Goal: Task Accomplishment & Management: Complete application form

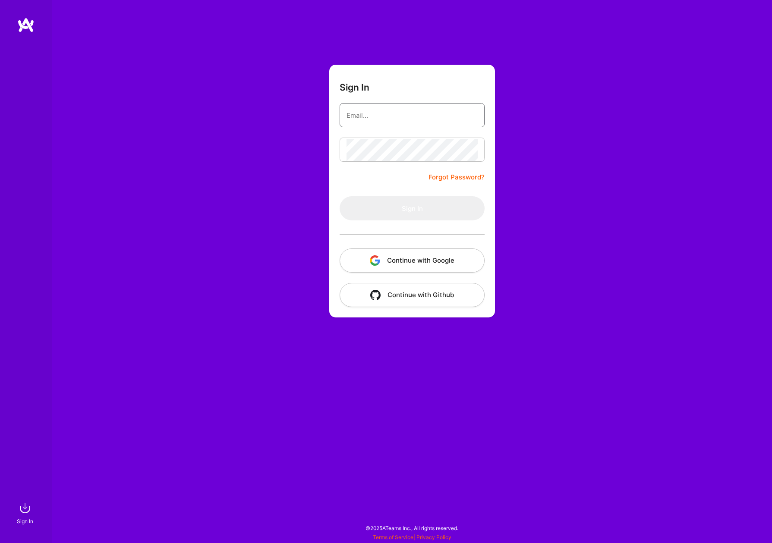
click at [392, 115] on input "email" at bounding box center [411, 115] width 131 height 22
type input "[PERSON_NAME][EMAIL_ADDRESS][DOMAIN_NAME]"
click at [411, 205] on button "Sign In" at bounding box center [412, 208] width 145 height 24
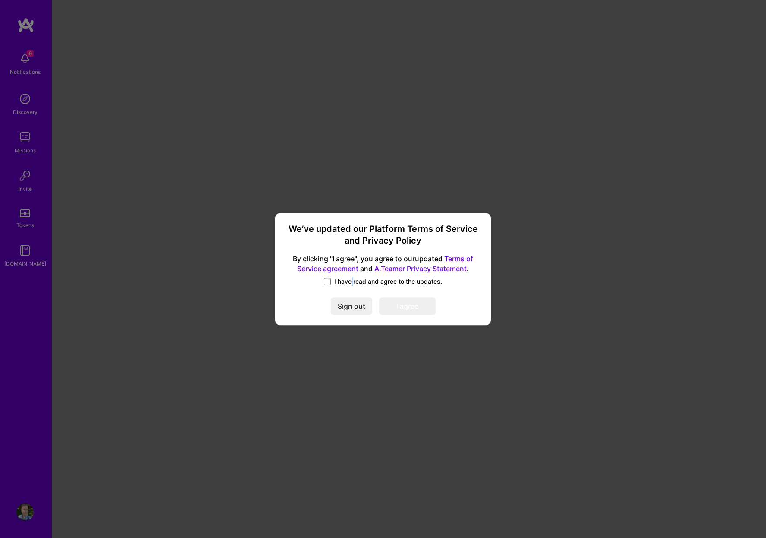
drag, startPoint x: 353, startPoint y: 277, endPoint x: 351, endPoint y: 283, distance: 5.9
click at [352, 278] on span "I have read and agree to the updates." at bounding box center [388, 281] width 108 height 9
click at [328, 281] on span at bounding box center [327, 281] width 7 height 7
click at [0, 0] on input "I have read and agree to the updates." at bounding box center [0, 0] width 0 height 0
click at [401, 305] on button "I agree" at bounding box center [407, 305] width 57 height 17
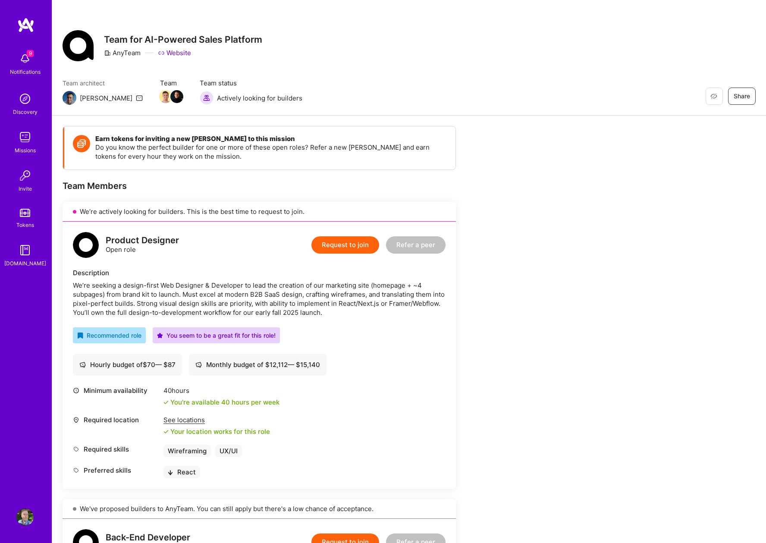
click at [25, 22] on img at bounding box center [25, 25] width 17 height 16
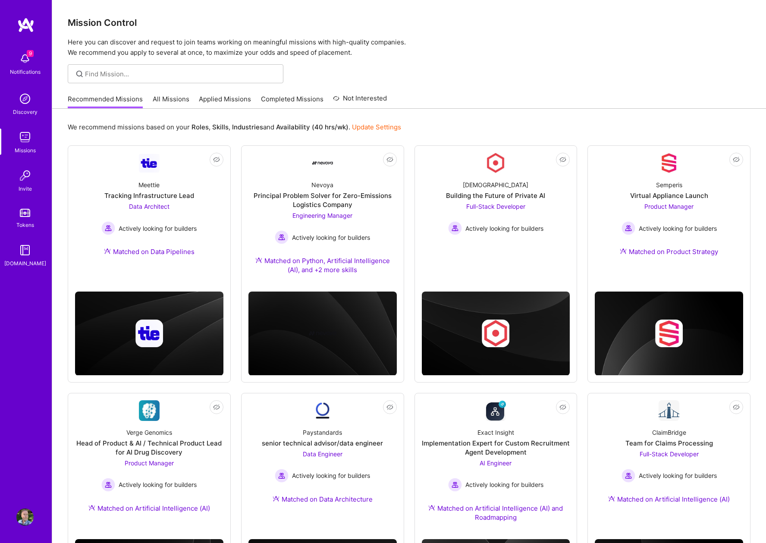
click at [25, 142] on img at bounding box center [24, 137] width 17 height 17
click at [25, 105] on img at bounding box center [24, 98] width 17 height 17
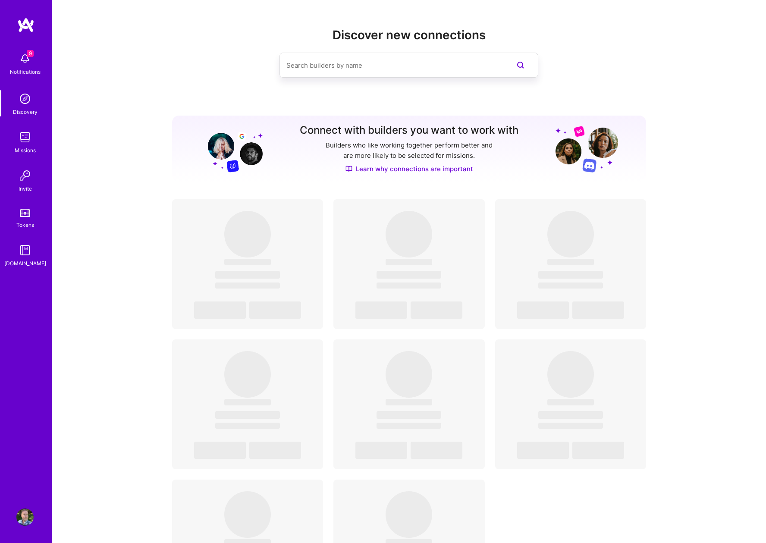
click at [27, 60] on img at bounding box center [24, 58] width 17 height 17
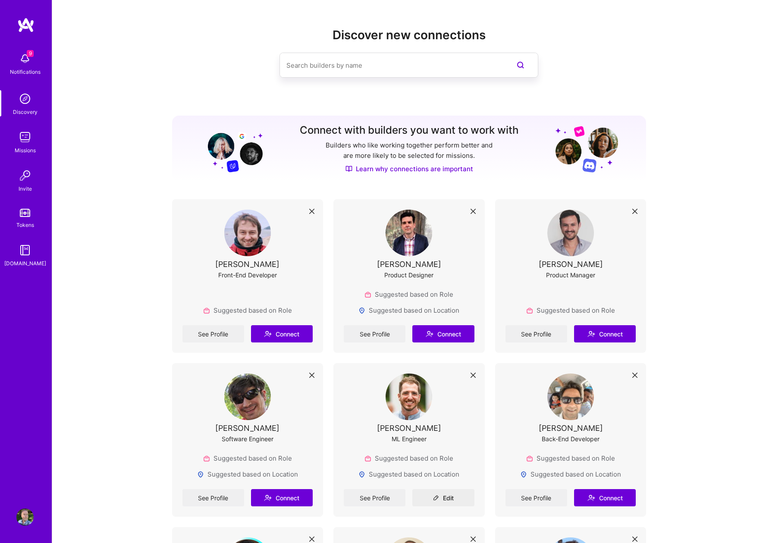
click at [27, 60] on div "9 Notifications Discovery Missions Invite Tokens A.Guide" at bounding box center [26, 158] width 52 height 220
click at [30, 256] on img at bounding box center [24, 250] width 17 height 17
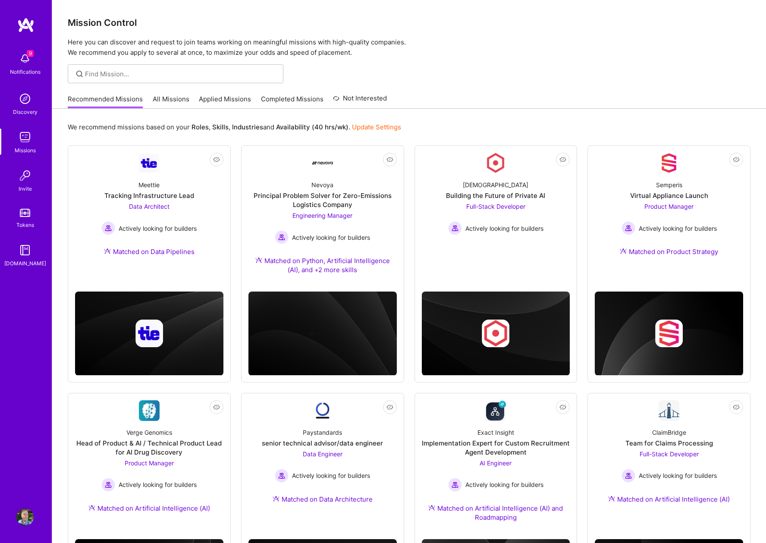
click at [22, 516] on img at bounding box center [24, 517] width 17 height 17
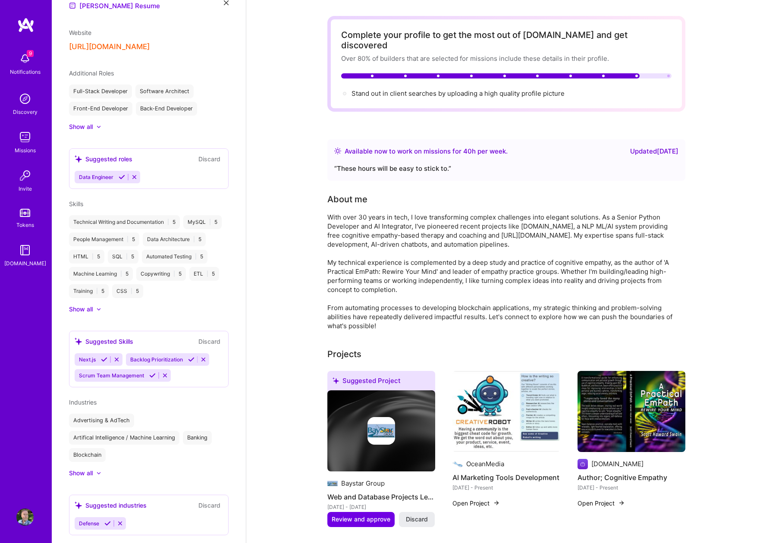
scroll to position [323, 0]
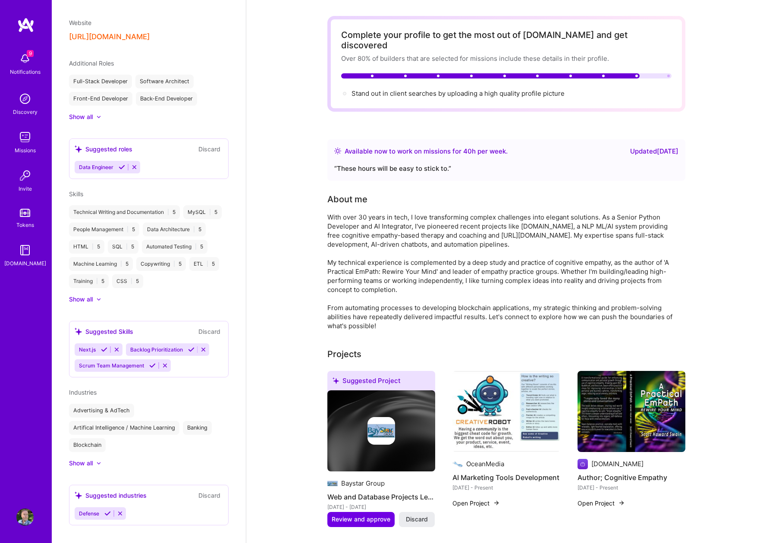
click at [118, 346] on icon at bounding box center [116, 349] width 6 height 6
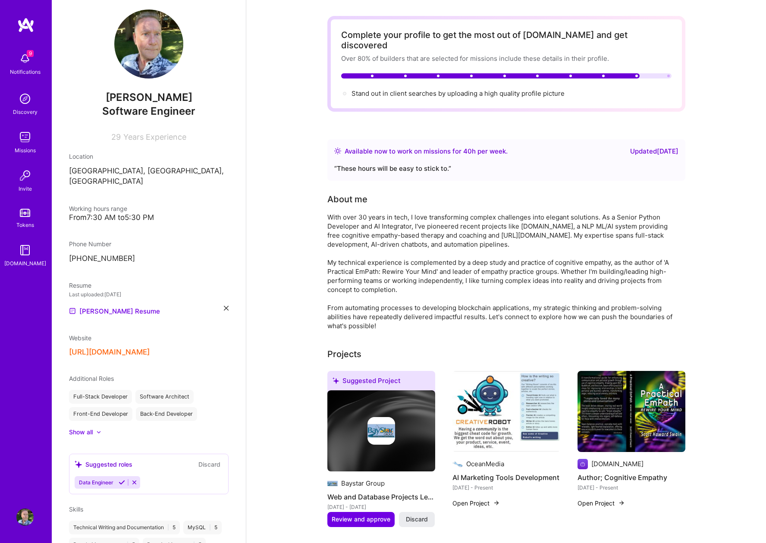
scroll to position [0, 0]
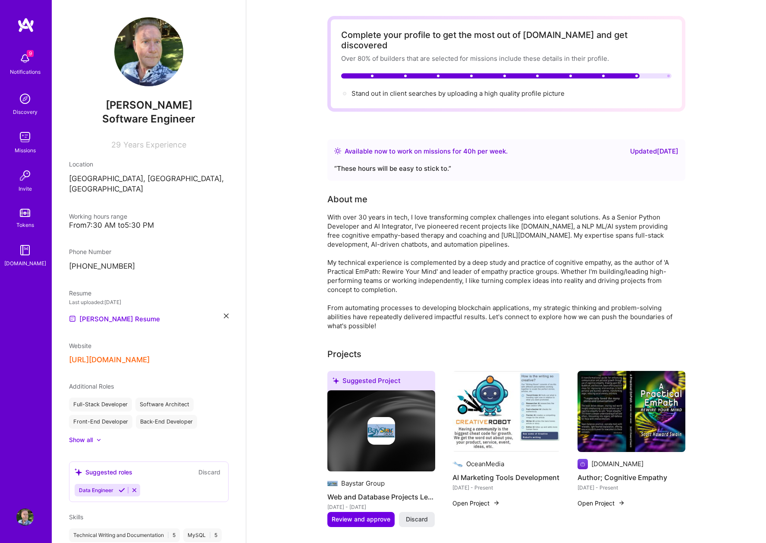
click at [224, 314] on icon at bounding box center [226, 316] width 5 height 5
click at [114, 305] on div "Upload your Resume PDF file format" at bounding box center [115, 314] width 59 height 18
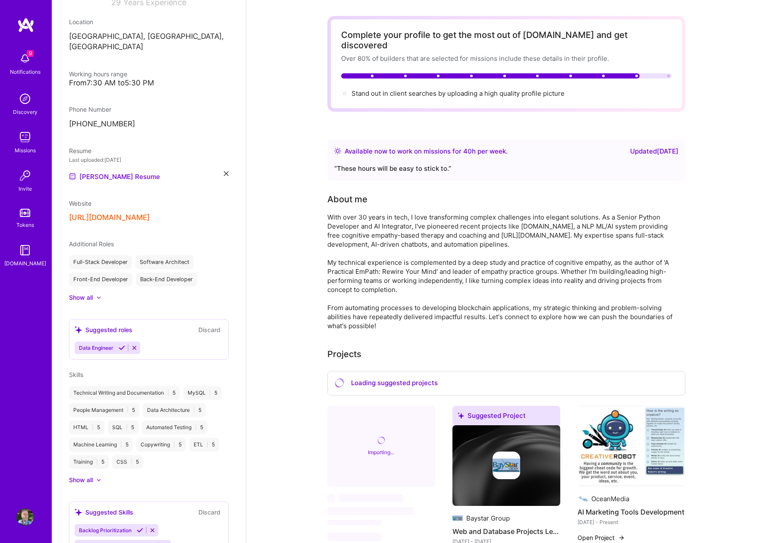
scroll to position [144, 0]
click at [135, 343] on icon at bounding box center [134, 346] width 6 height 6
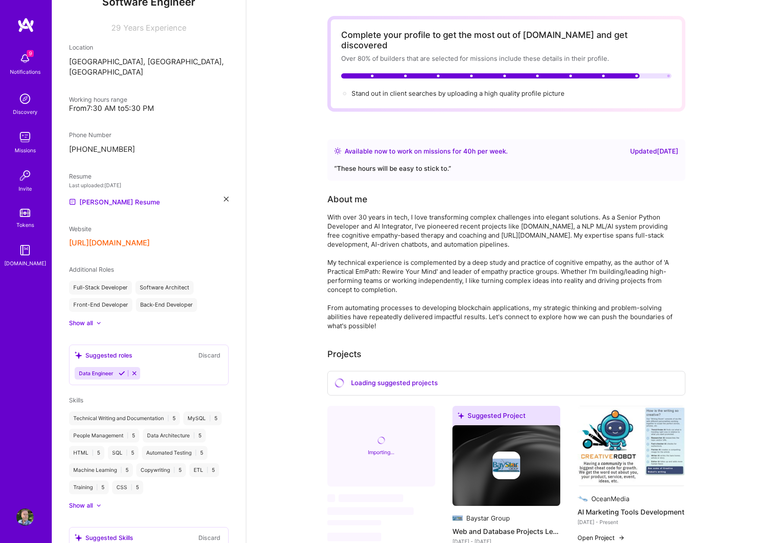
scroll to position [115, 0]
click at [78, 321] on div "Show all" at bounding box center [81, 325] width 24 height 9
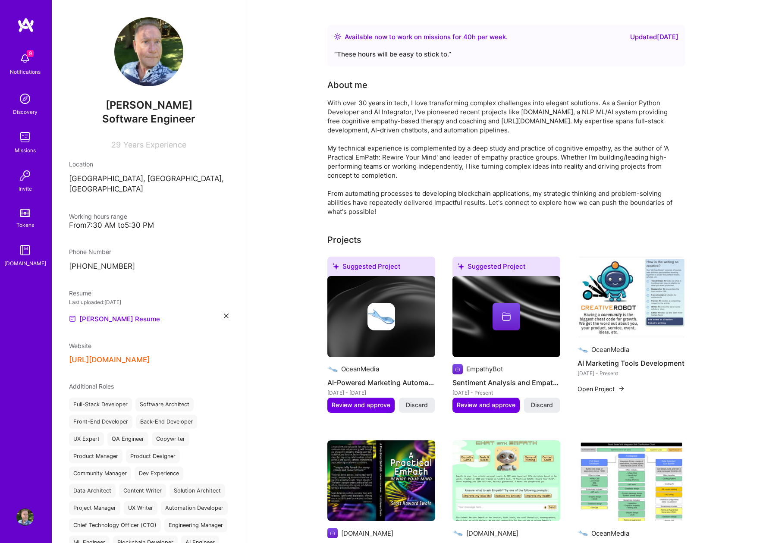
scroll to position [173, 0]
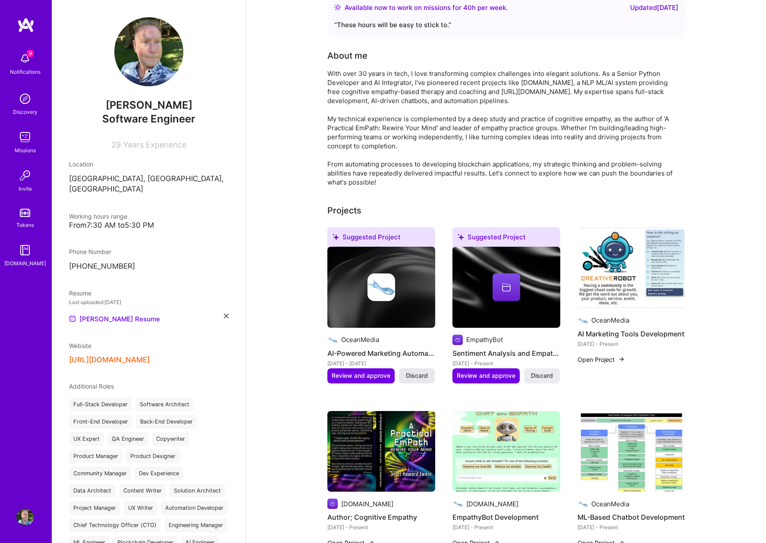
click at [418, 372] on span "Discard" at bounding box center [417, 376] width 22 height 9
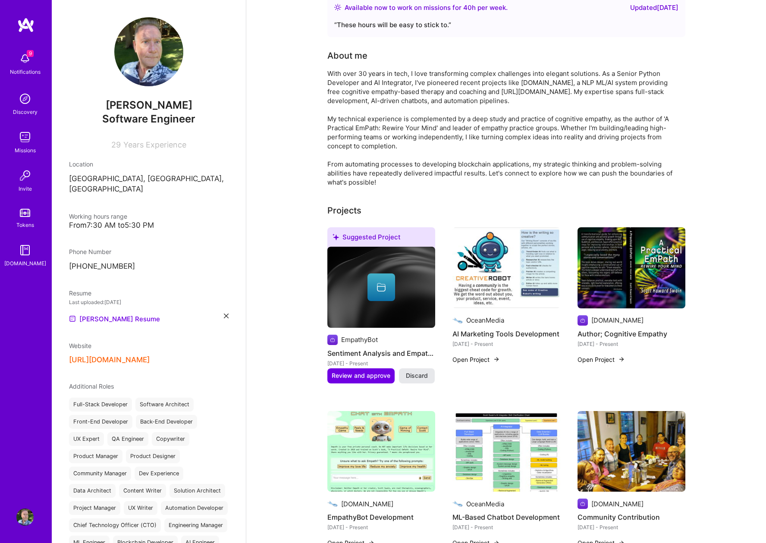
click at [415, 372] on span "Discard" at bounding box center [417, 376] width 22 height 9
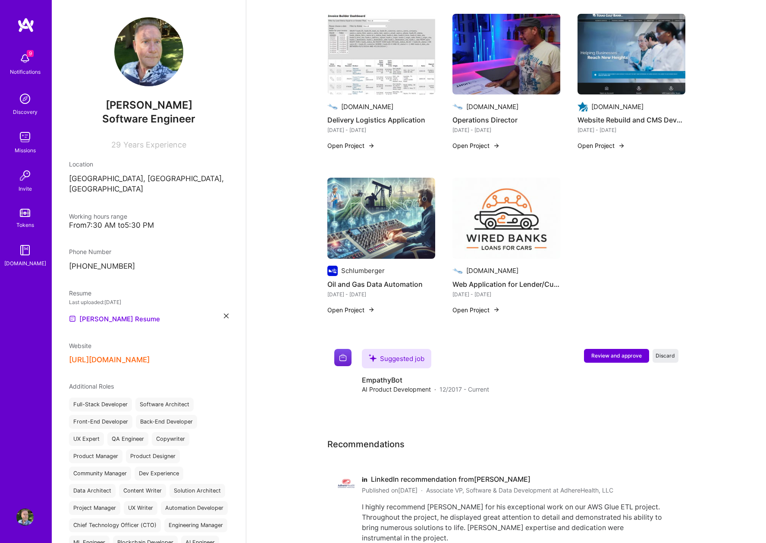
scroll to position [1208, 0]
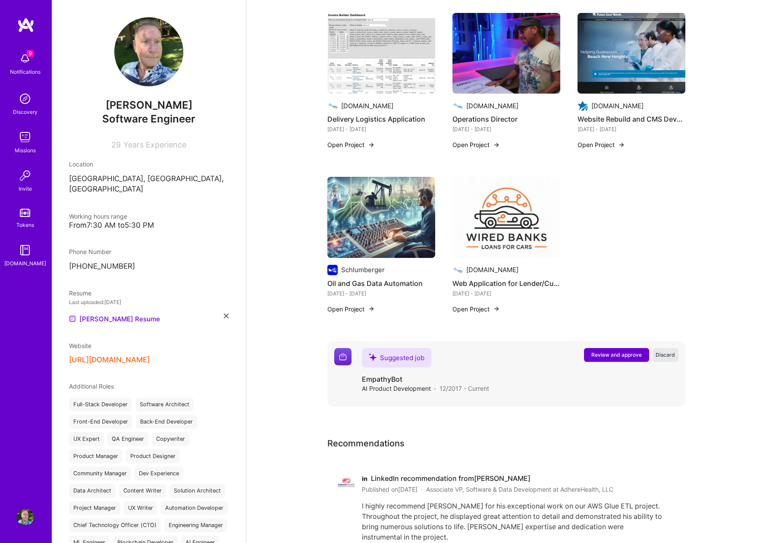
click at [672, 351] on span "Discard" at bounding box center [665, 354] width 19 height 7
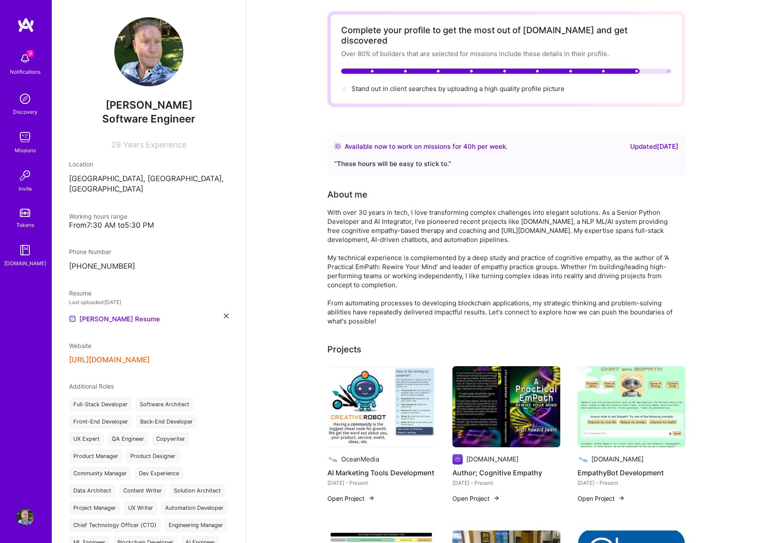
scroll to position [0, 0]
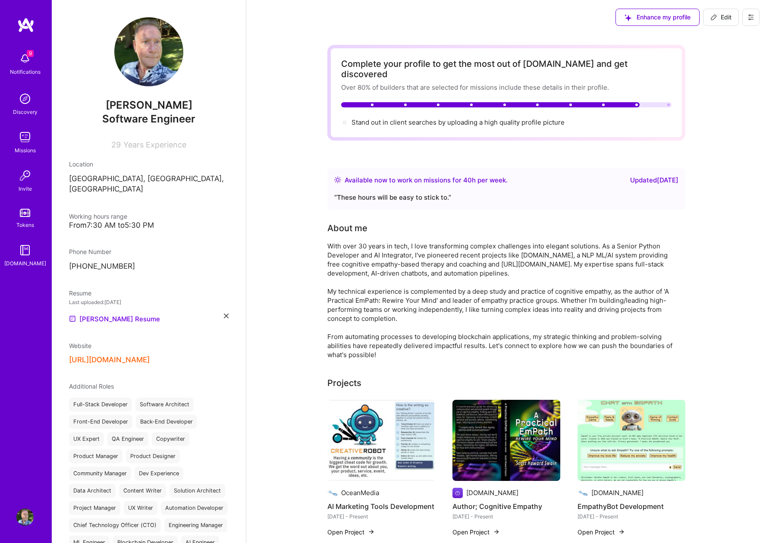
click at [717, 10] on button "Edit" at bounding box center [721, 17] width 36 height 17
select select "US"
select select "Right Now"
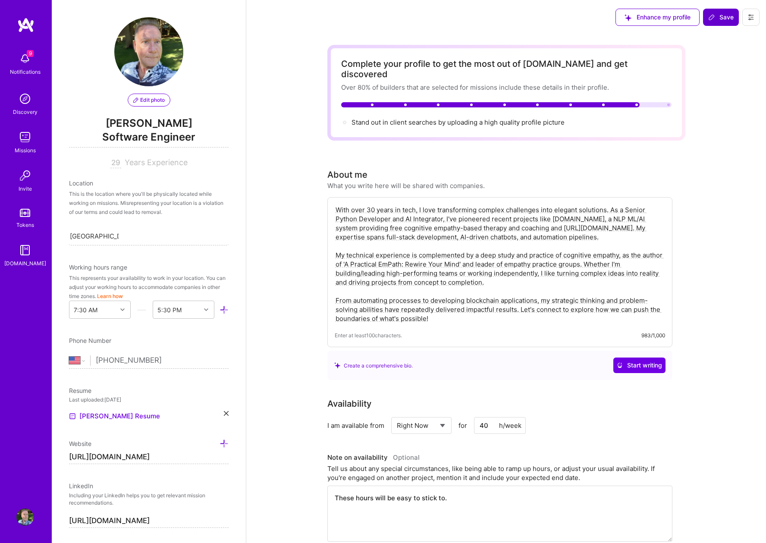
scroll to position [292, 0]
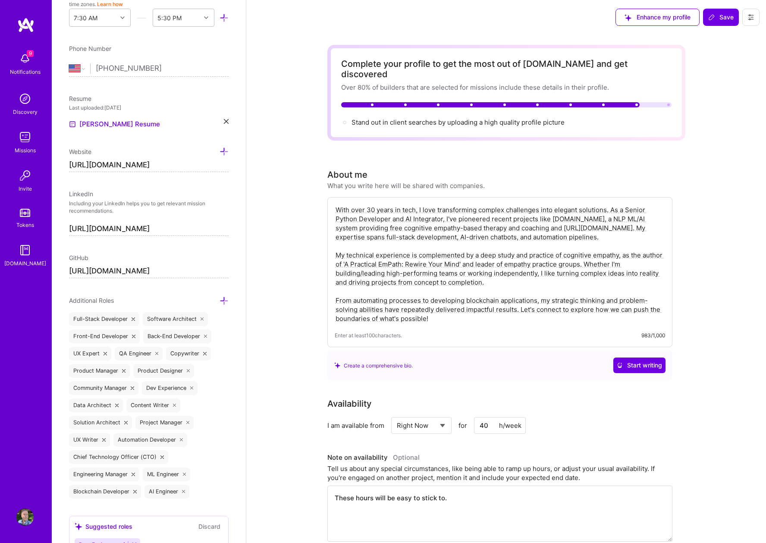
click at [497, 268] on textarea "With over 30 years in tech, I love transforming complex challenges into elegant…" at bounding box center [500, 265] width 331 height 120
paste textarea ""I build AI workflows, mentor development teams, and create automations that tr…"
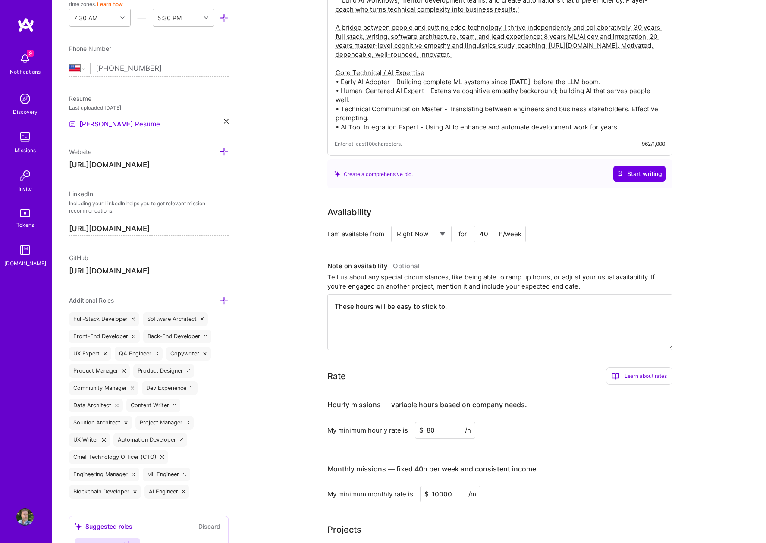
scroll to position [230, 0]
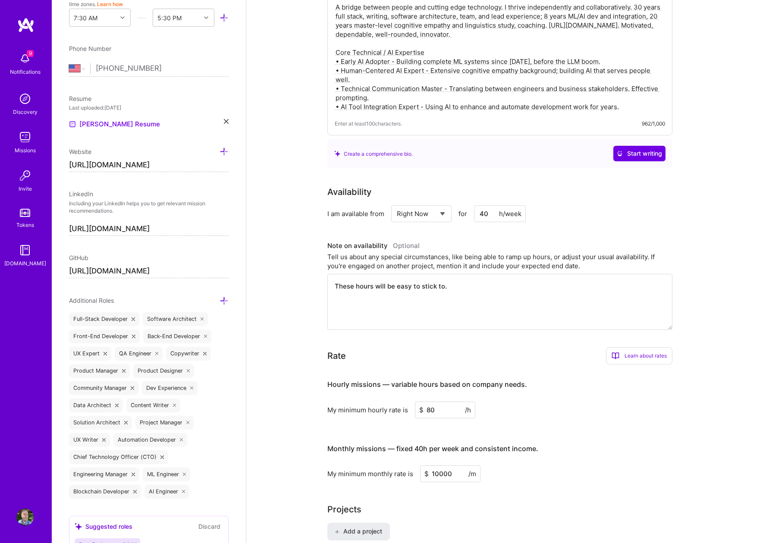
type textarea ""I build AI workflows, mentor development teams, and create automations that tr…"
click at [485, 205] on input "40" at bounding box center [500, 213] width 52 height 17
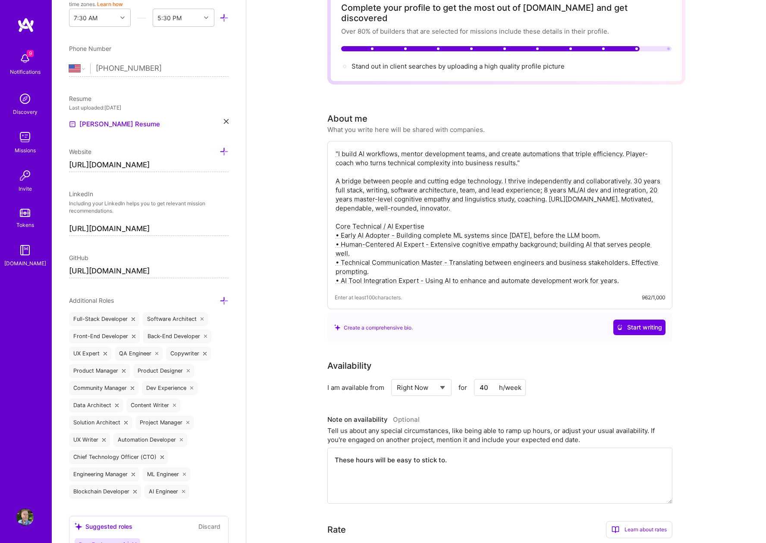
scroll to position [0, 0]
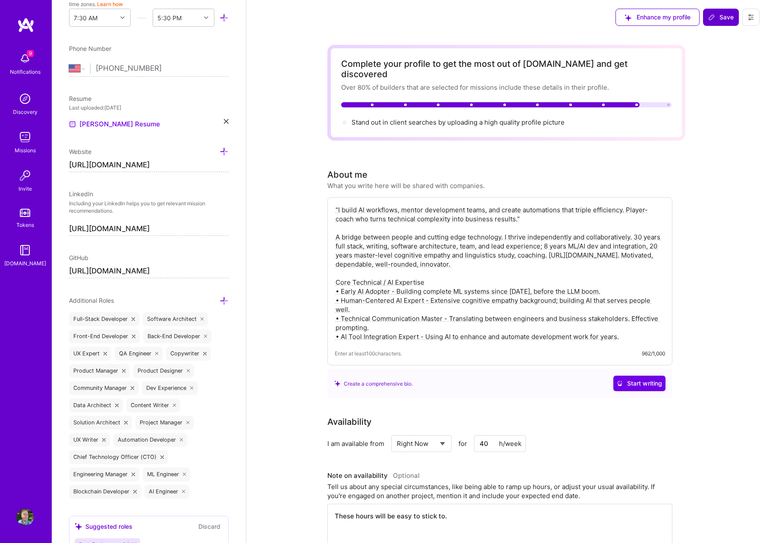
click at [720, 14] on span "Save" at bounding box center [720, 17] width 25 height 9
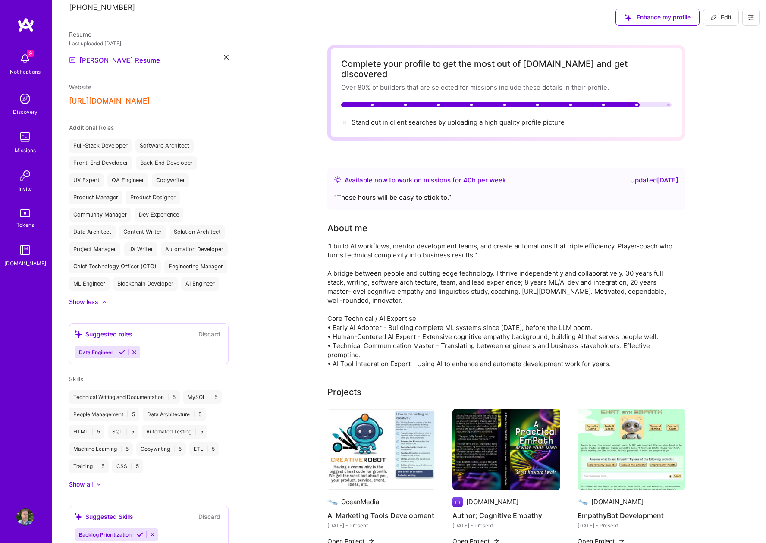
scroll to position [259, 0]
click at [214, 339] on button "Discard" at bounding box center [209, 334] width 27 height 10
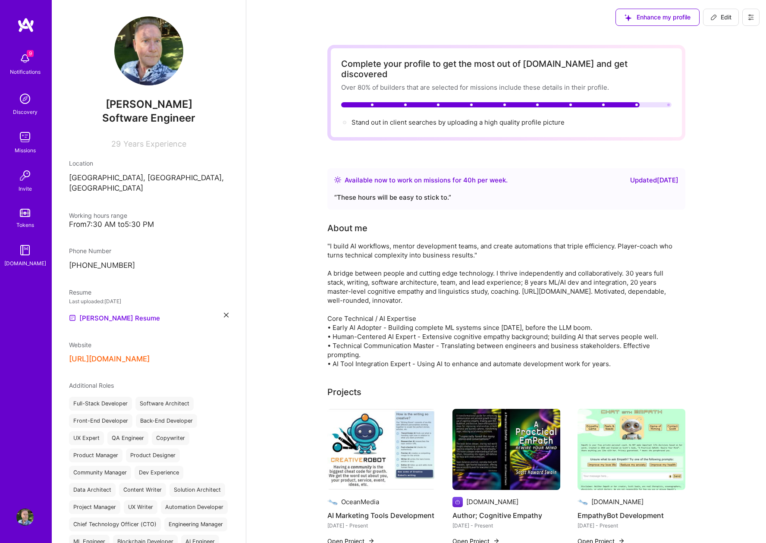
scroll to position [0, 0]
click at [749, 14] on icon at bounding box center [751, 17] width 7 height 7
click at [714, 33] on button "Settings" at bounding box center [727, 37] width 65 height 22
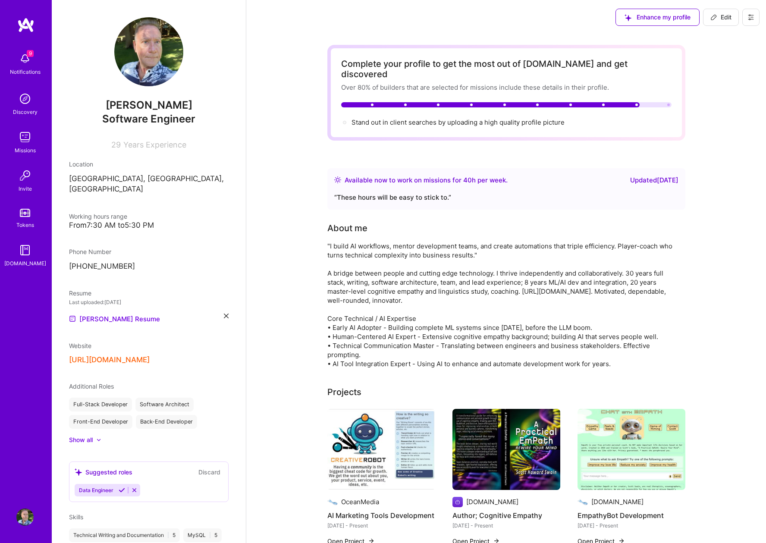
click at [750, 14] on icon at bounding box center [751, 17] width 7 height 7
click at [721, 16] on span "Edit" at bounding box center [721, 17] width 21 height 9
select select "US"
select select "Right Now"
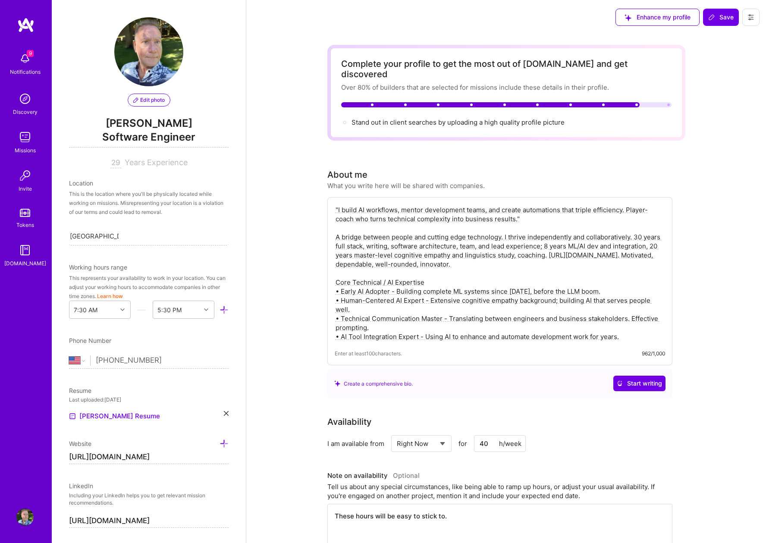
click at [145, 133] on span "Software Engineer" at bounding box center [149, 139] width 160 height 18
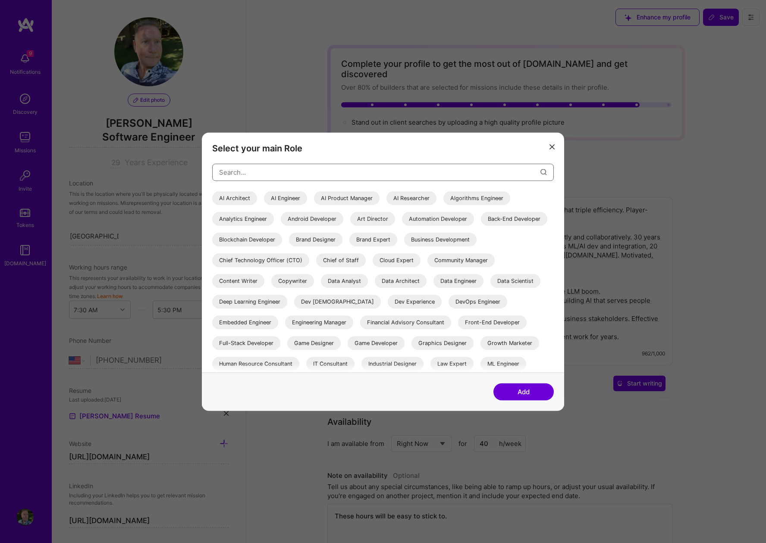
click at [287, 172] on input "modal" at bounding box center [379, 172] width 321 height 22
paste input "AI Interaction Designer with Cognitive Empathy Expertise"
type input "AI Interaction Designer with Cognitive Empathy Expertise"
click at [533, 391] on button "Add" at bounding box center [524, 391] width 60 height 17
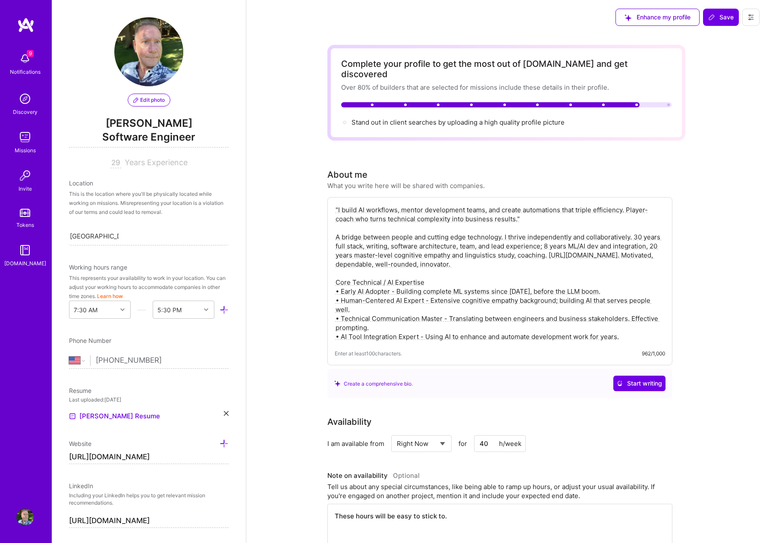
click at [146, 164] on span "Years Experience" at bounding box center [156, 162] width 63 height 9
click at [113, 161] on input "29" at bounding box center [115, 163] width 11 height 10
type input "30"
click at [731, 21] on span "Save" at bounding box center [720, 17] width 25 height 9
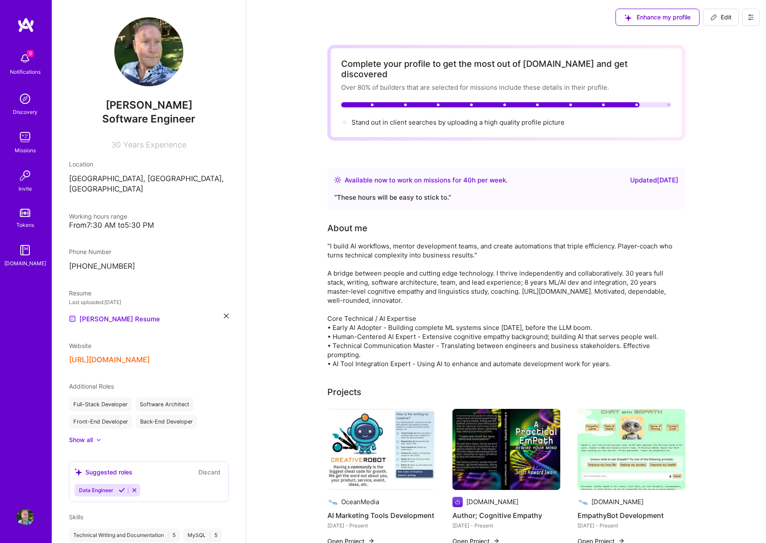
click at [139, 123] on span "Software Engineer" at bounding box center [148, 119] width 93 height 13
click at [717, 22] on button "Edit" at bounding box center [721, 17] width 36 height 17
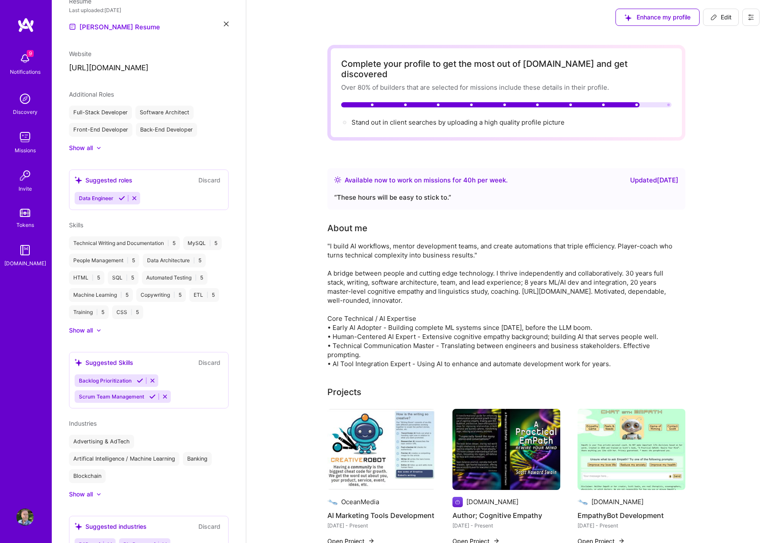
select select "US"
select select "Right Now"
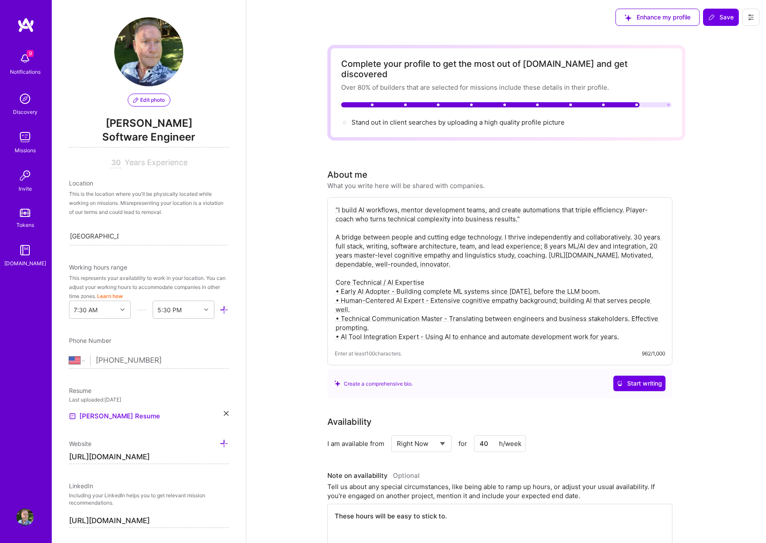
click at [151, 133] on span "Software Engineer" at bounding box center [149, 139] width 160 height 18
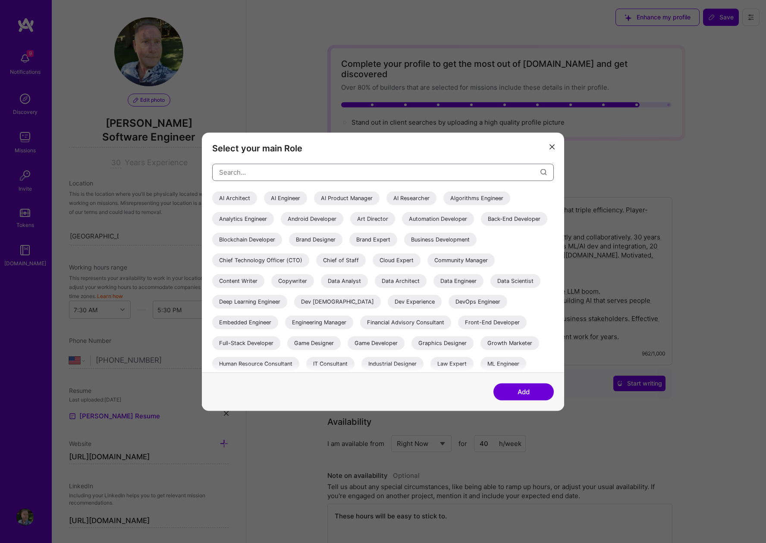
click at [264, 172] on input "modal" at bounding box center [379, 172] width 321 height 22
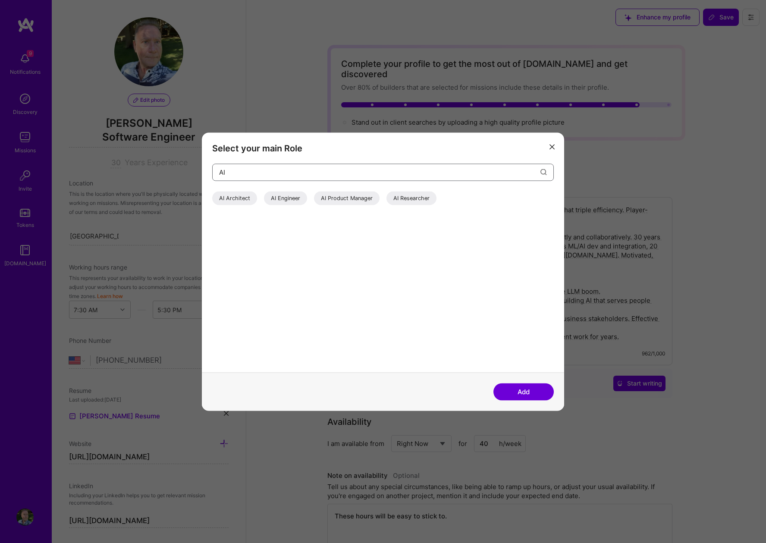
type input "AI"
click at [227, 198] on div "AI Architect" at bounding box center [234, 198] width 45 height 14
click at [519, 391] on button "Add" at bounding box center [524, 391] width 60 height 17
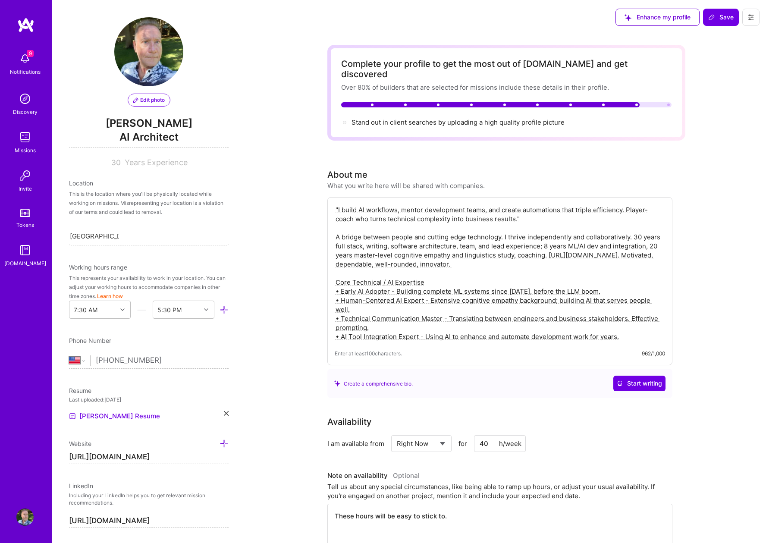
click at [731, 19] on span "Save" at bounding box center [720, 17] width 25 height 9
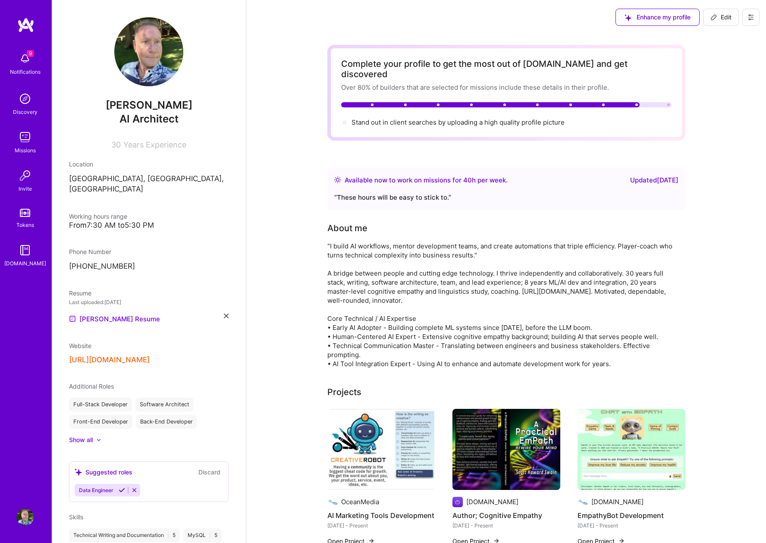
click at [24, 60] on img at bounding box center [24, 58] width 17 height 17
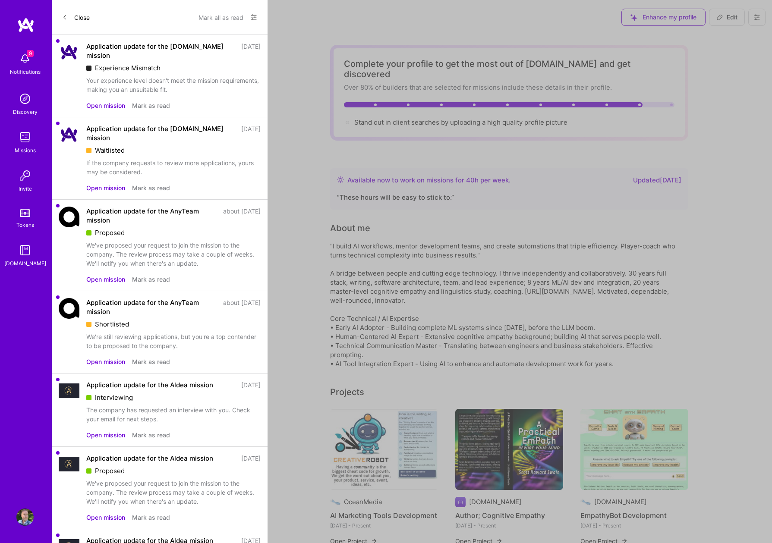
click at [170, 66] on div "Application update for the A.Team mission 9 days ago Experience Mismatch Your e…" at bounding box center [173, 68] width 174 height 52
click at [206, 18] on button "Mark all as read" at bounding box center [220, 17] width 45 height 14
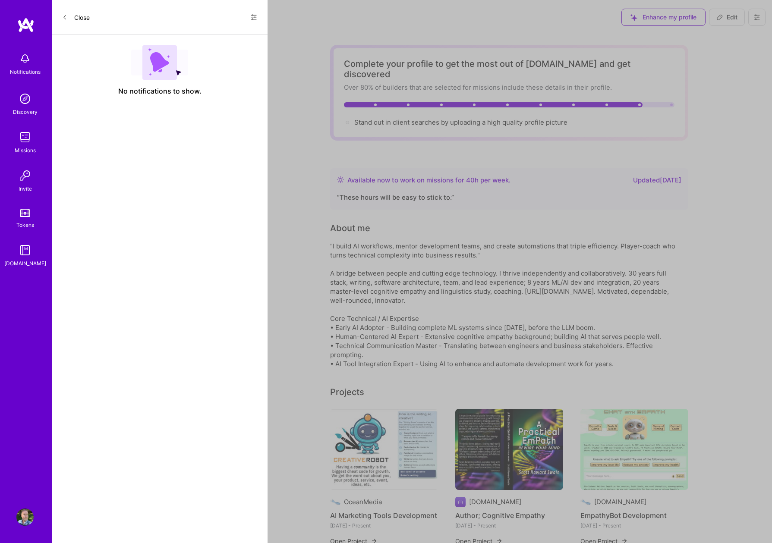
click at [78, 17] on button "Close" at bounding box center [76, 17] width 28 height 14
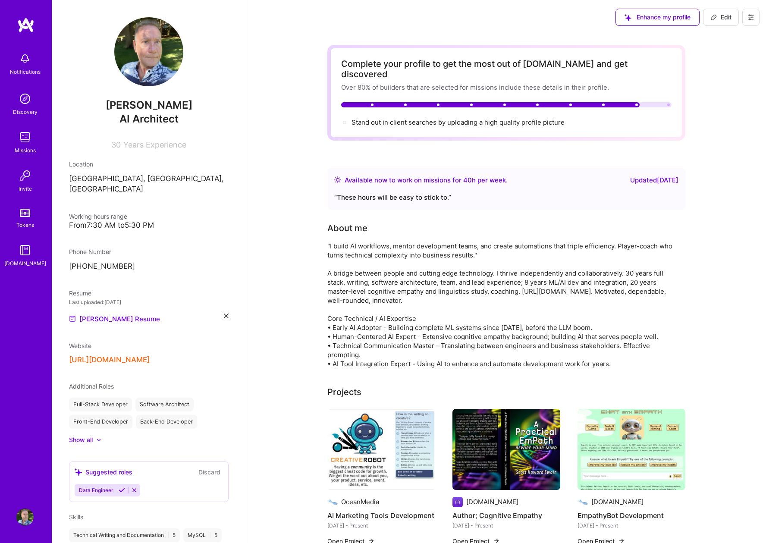
click at [24, 98] on img at bounding box center [24, 98] width 17 height 17
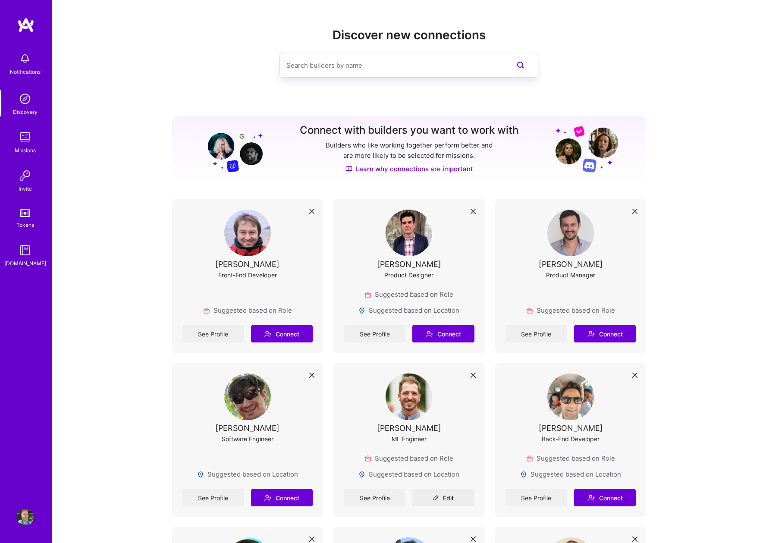
click at [24, 138] on img at bounding box center [24, 137] width 17 height 17
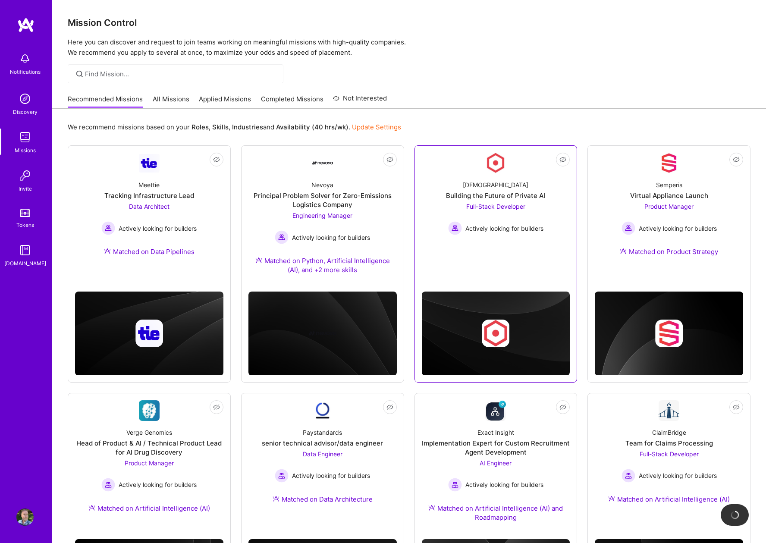
click at [515, 216] on div "Full-Stack Developer Actively looking for builders" at bounding box center [495, 218] width 95 height 33
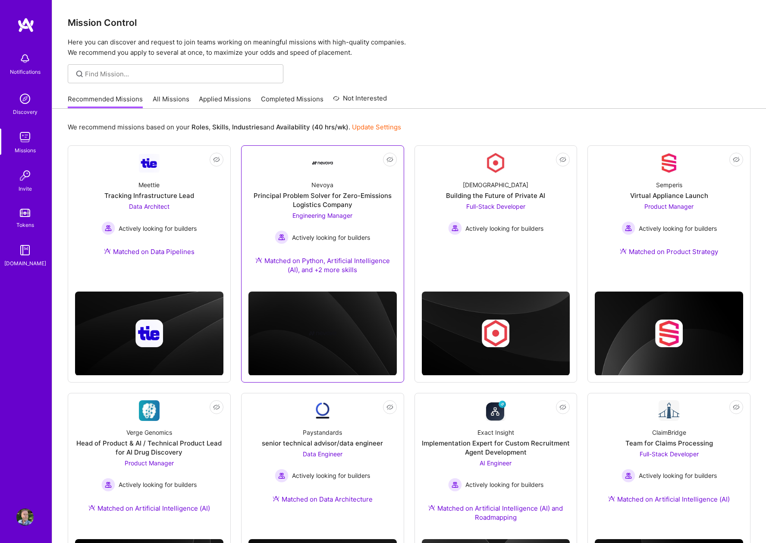
click at [328, 198] on div "Principal Problem Solver for Zero-Emissions Logistics Company" at bounding box center [323, 200] width 148 height 18
click at [21, 519] on img at bounding box center [24, 517] width 17 height 17
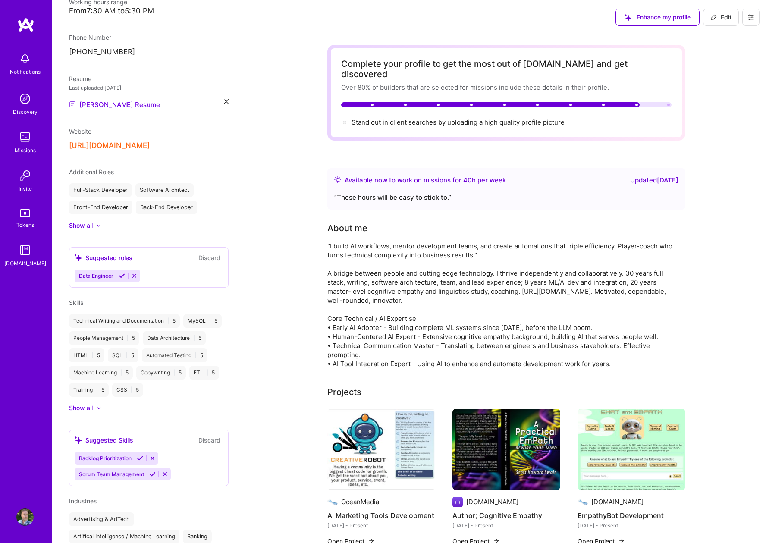
scroll to position [230, 0]
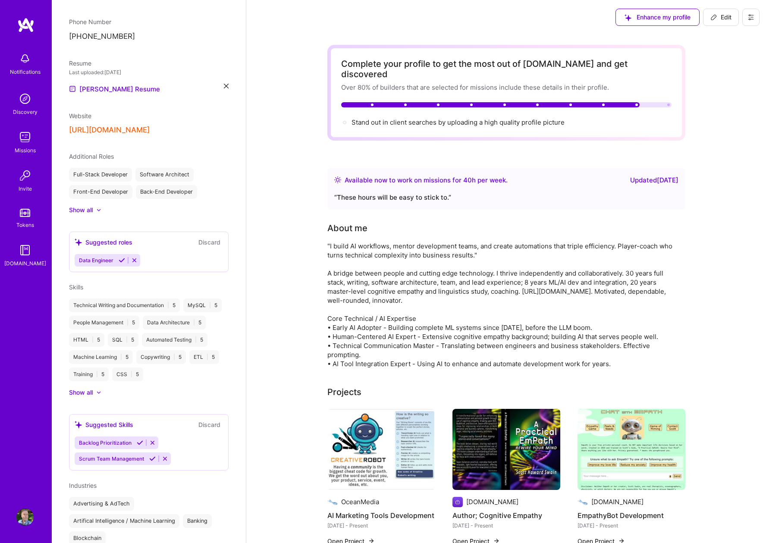
click at [728, 13] on span "Edit" at bounding box center [721, 17] width 21 height 9
select select "US"
select select "Right Now"
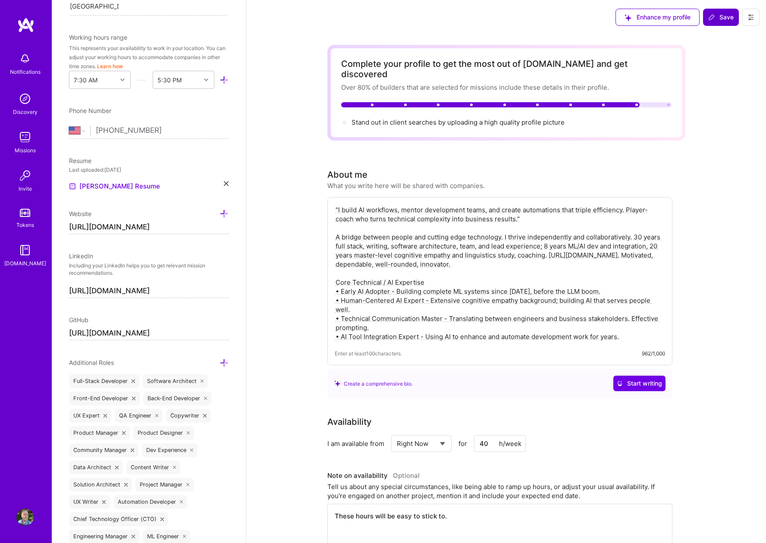
scroll to position [329, 0]
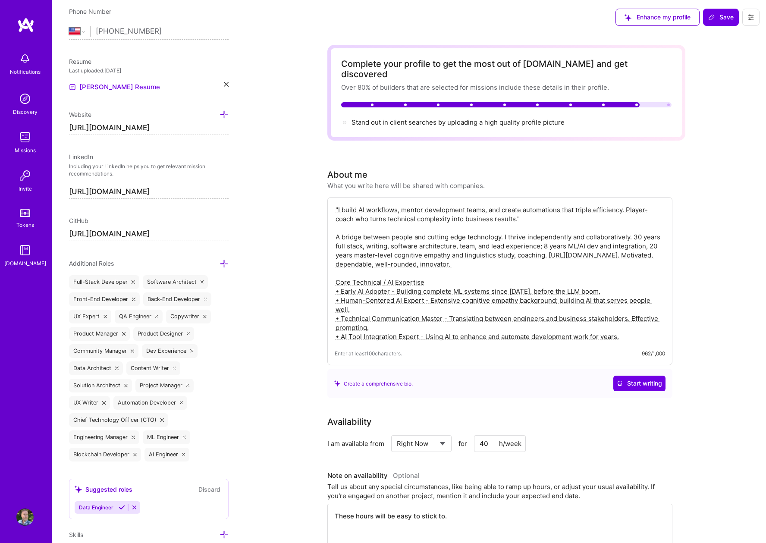
click at [220, 261] on icon at bounding box center [224, 263] width 9 height 9
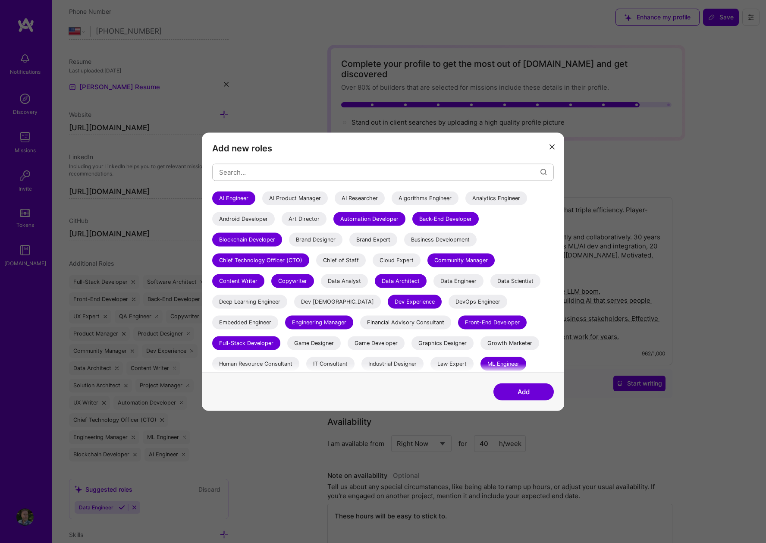
click at [555, 148] on button "modal" at bounding box center [552, 146] width 10 height 14
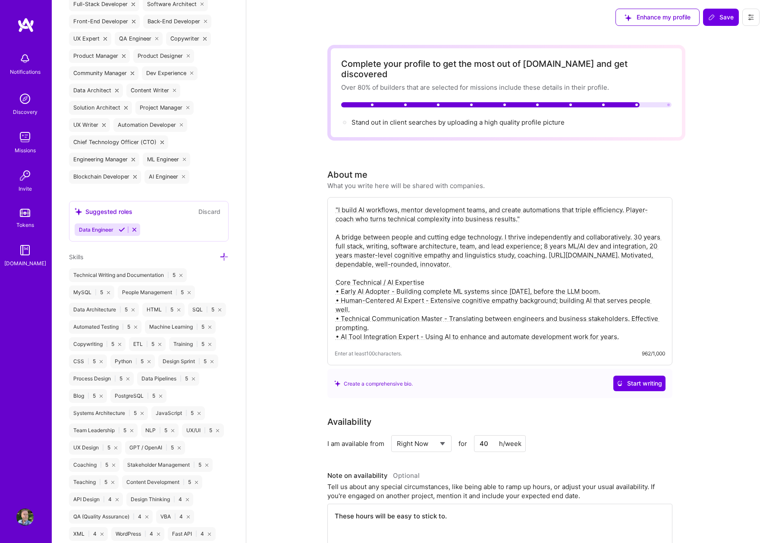
scroll to position [646, 0]
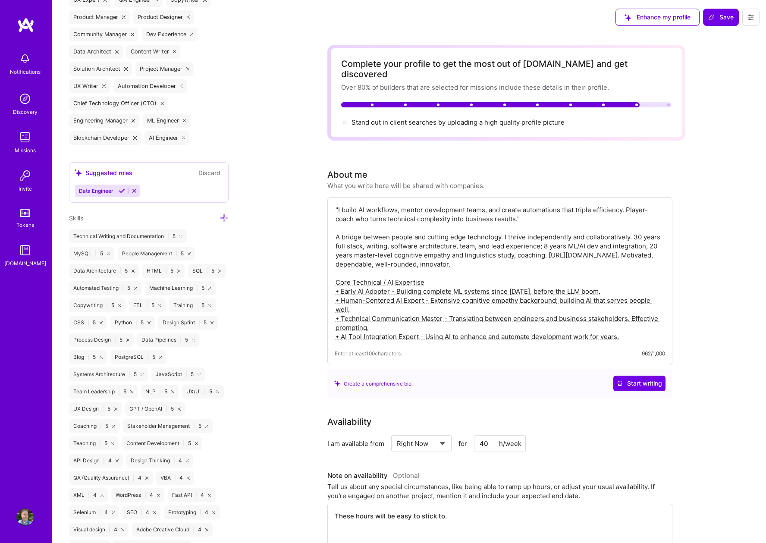
click at [220, 219] on icon at bounding box center [224, 218] width 9 height 9
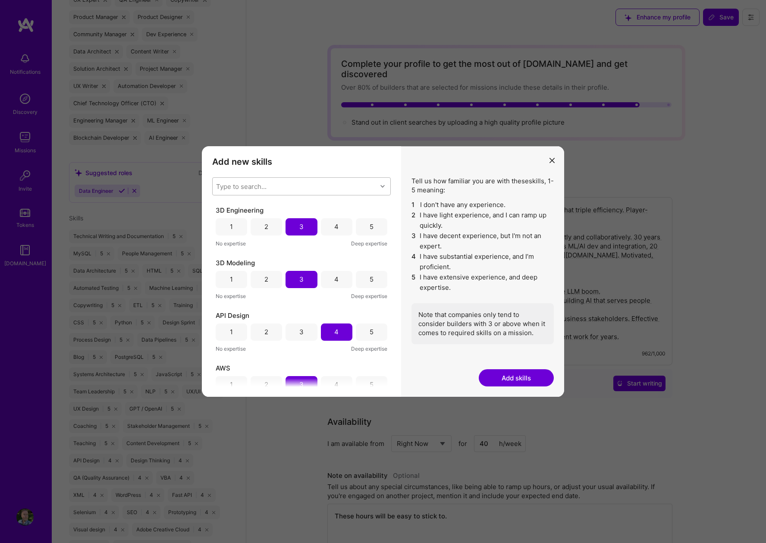
click at [255, 183] on div "Type to search..." at bounding box center [241, 186] width 50 height 9
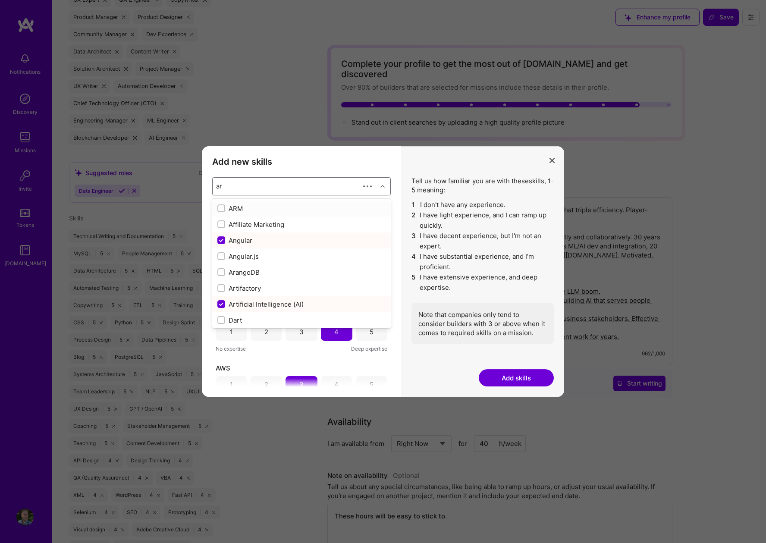
type input "art"
checkbox input "true"
checkbox input "false"
type input "arti"
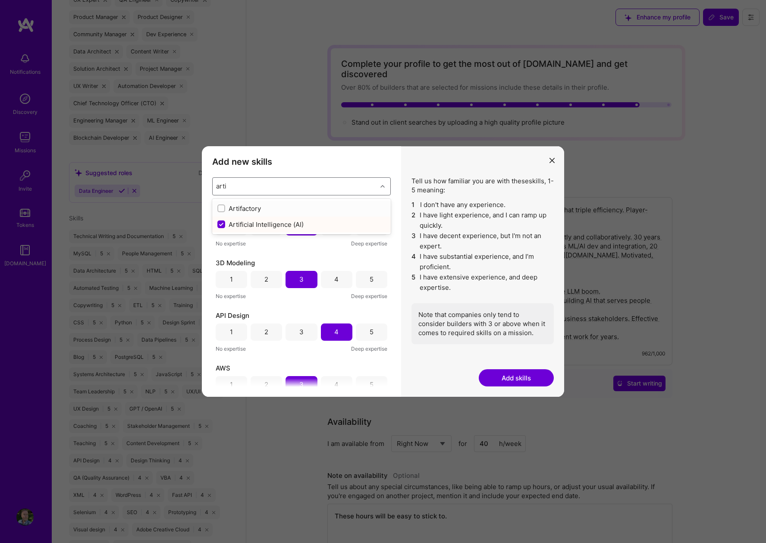
click at [310, 207] on div "Artifactory" at bounding box center [301, 208] width 168 height 9
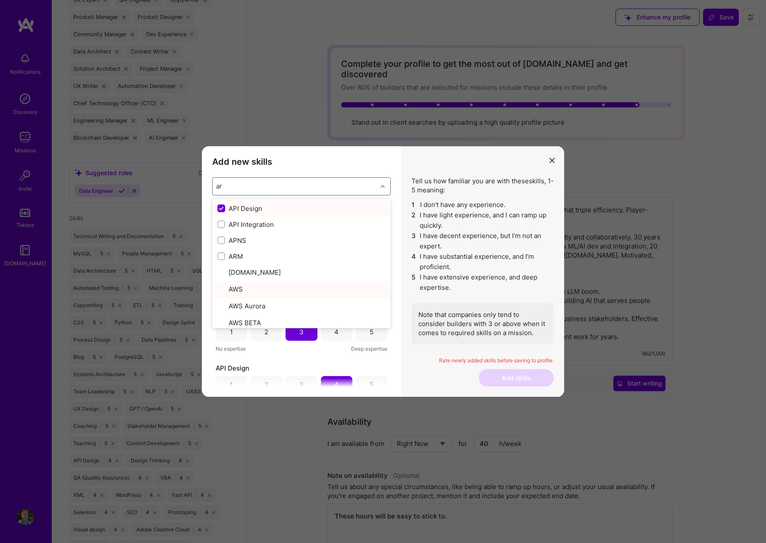
type input "art"
checkbox input "true"
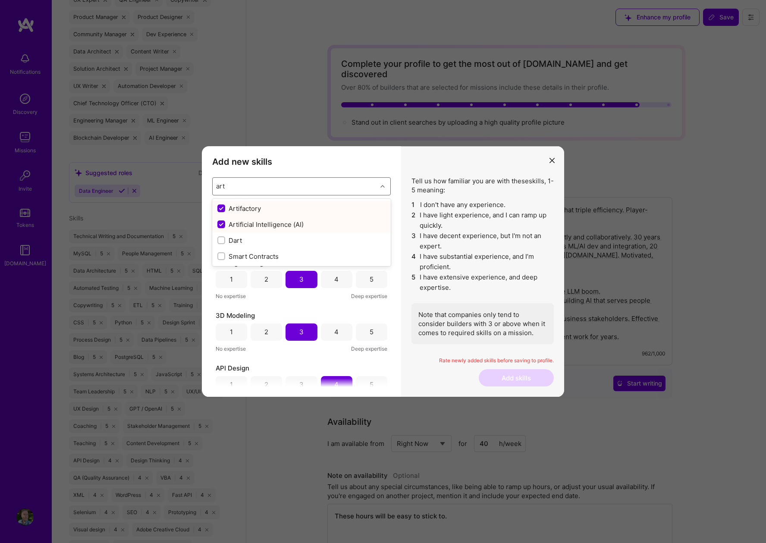
click at [274, 228] on div "Artificial Intelligence (AI)" at bounding box center [301, 224] width 168 height 9
checkbox input "false"
checkbox input "true"
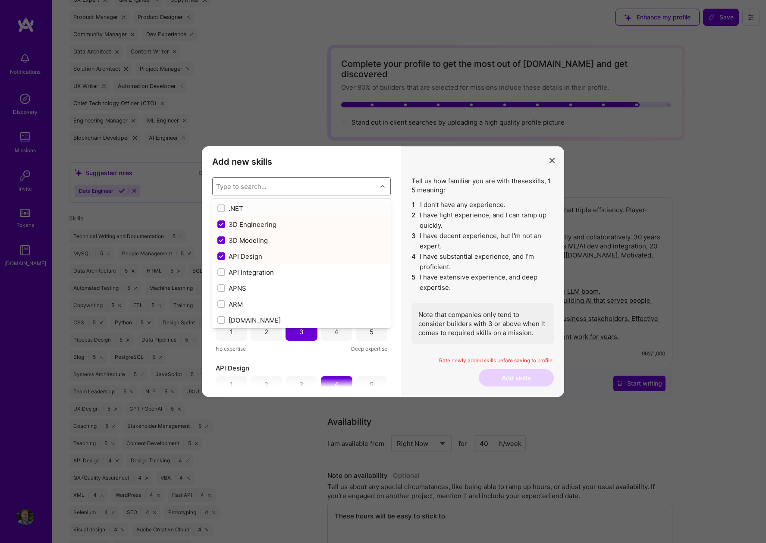
type input "a"
checkbox input "true"
checkbox input "false"
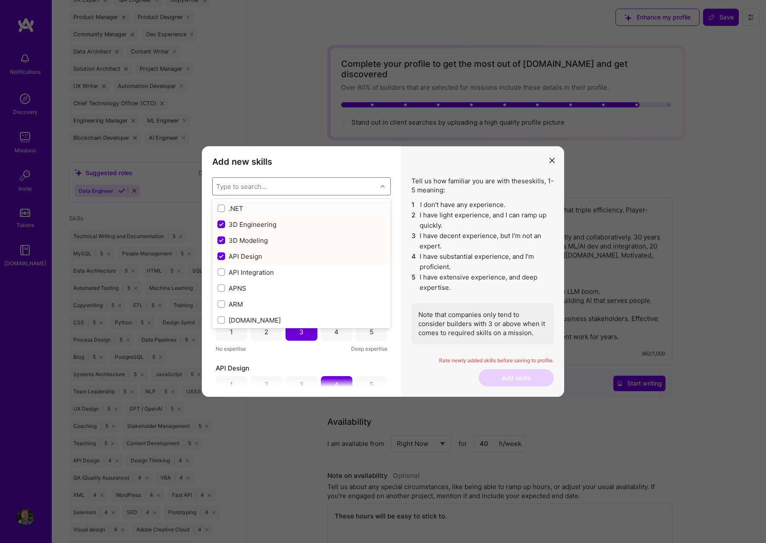
checkbox input "true"
checkbox input "false"
checkbox input "true"
checkbox input "false"
checkbox input "true"
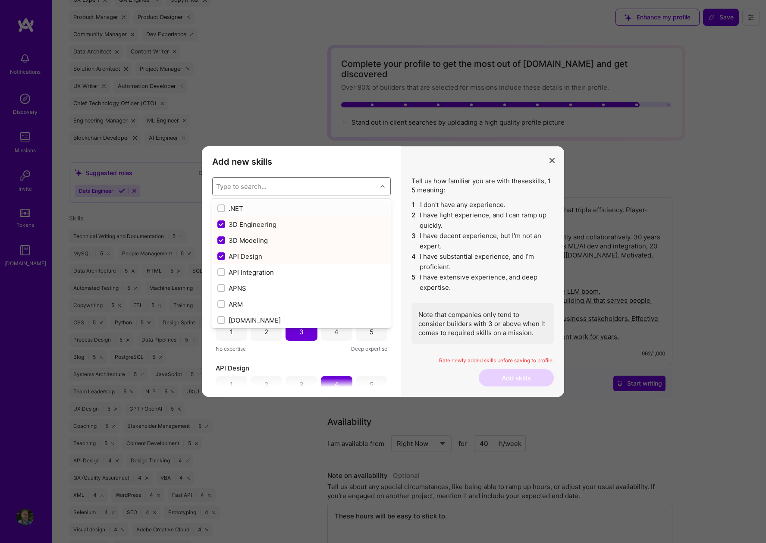
checkbox input "false"
checkbox input "true"
checkbox input "false"
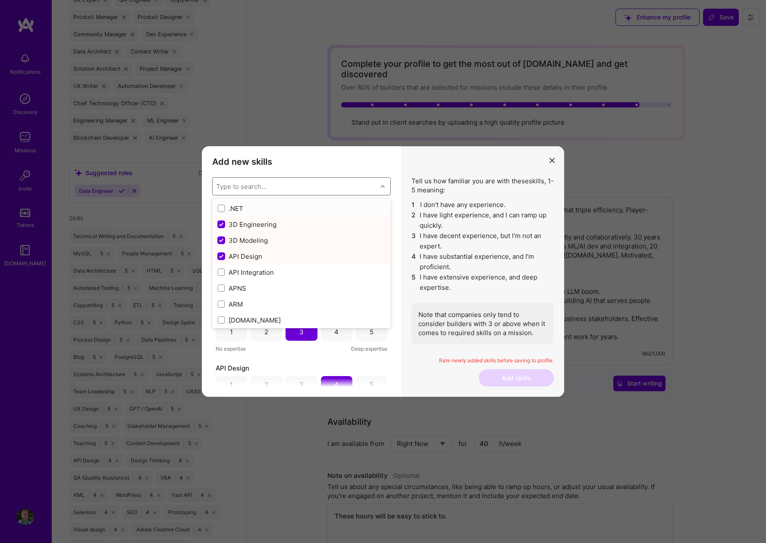
checkbox input "true"
checkbox input "false"
checkbox input "true"
checkbox input "false"
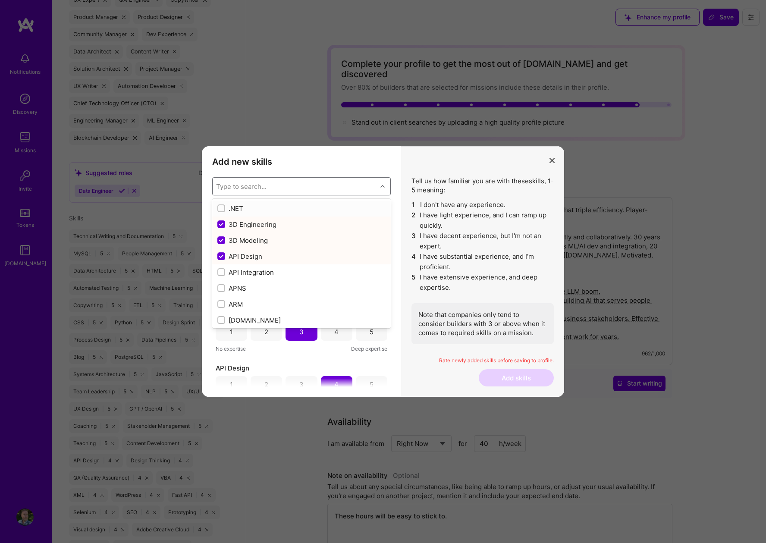
checkbox input "false"
checkbox input "true"
checkbox input "false"
checkbox input "true"
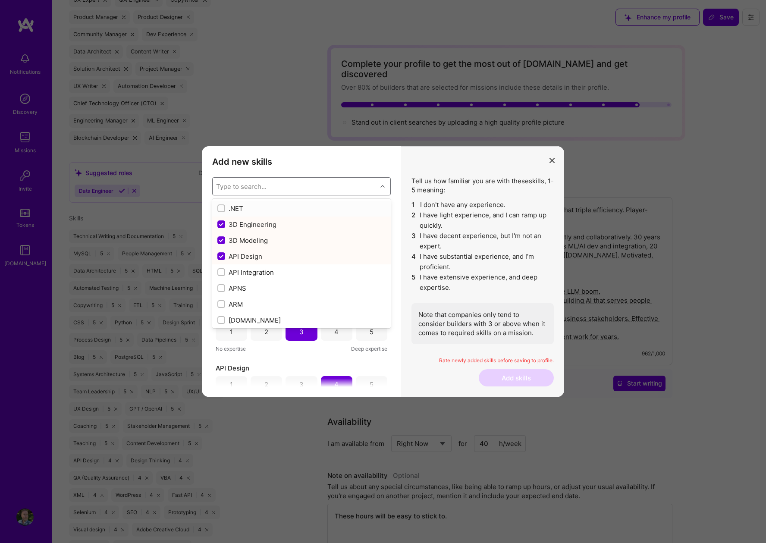
checkbox input "true"
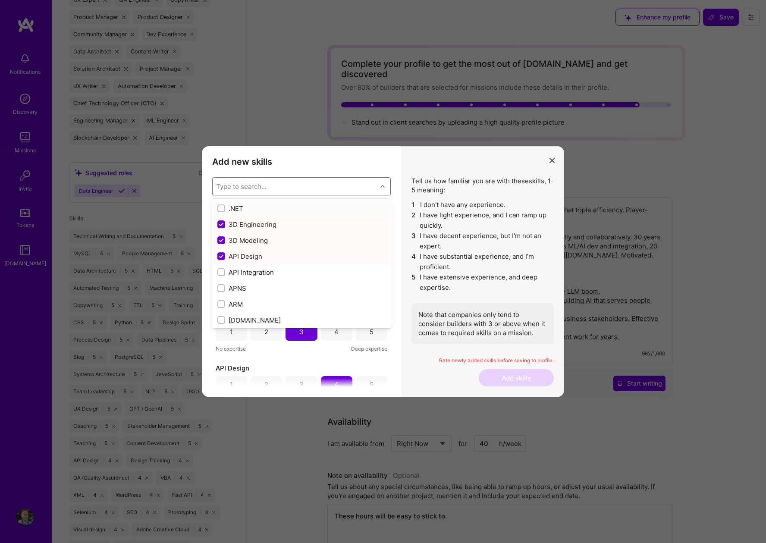
checkbox input "false"
checkbox input "true"
checkbox input "false"
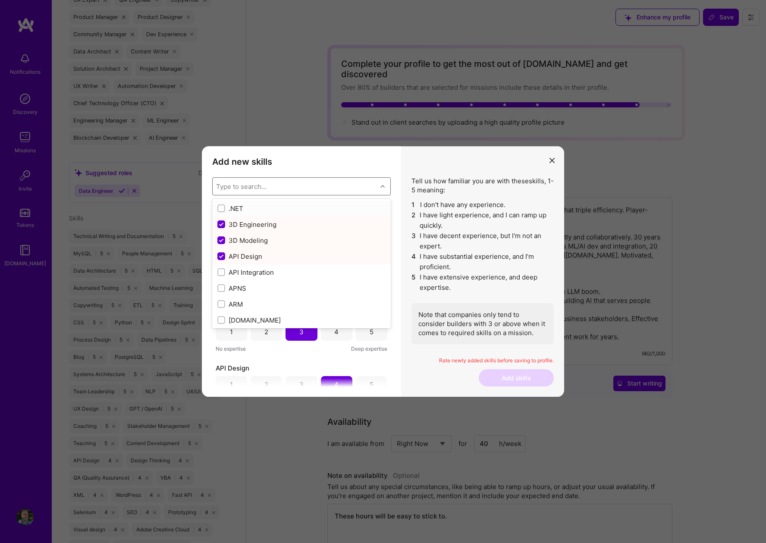
checkbox input "true"
checkbox input "false"
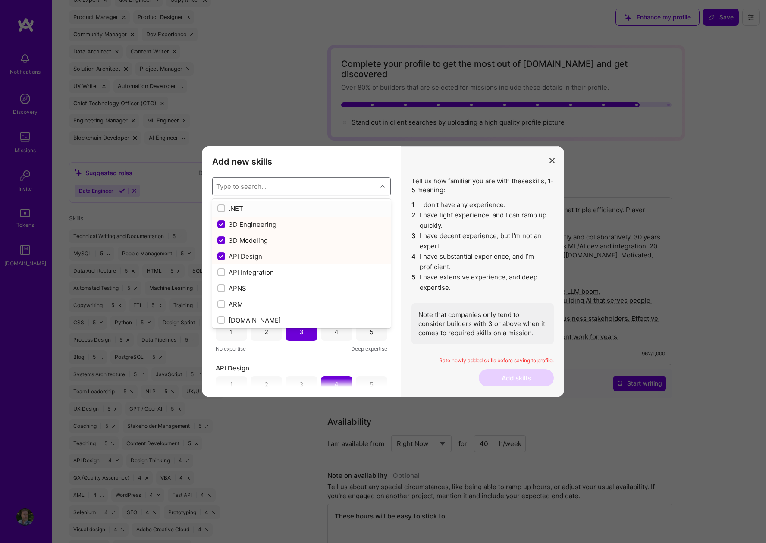
checkbox input "false"
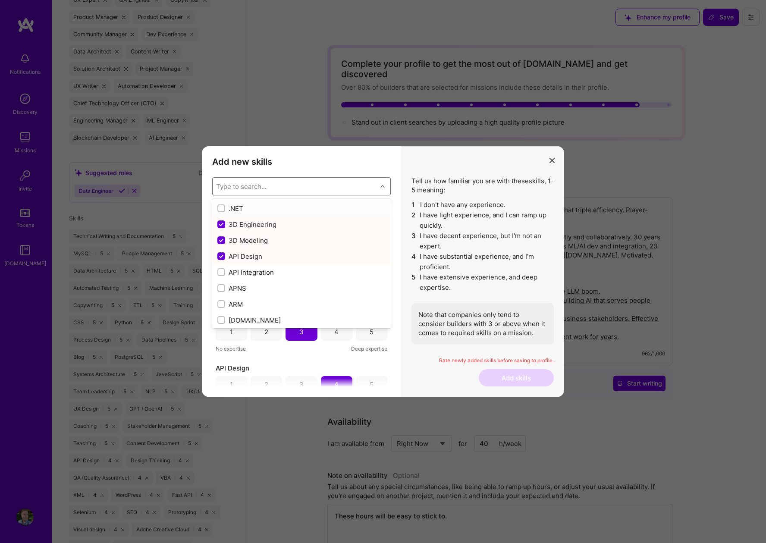
checkbox input "false"
checkbox input "true"
checkbox input "false"
checkbox input "true"
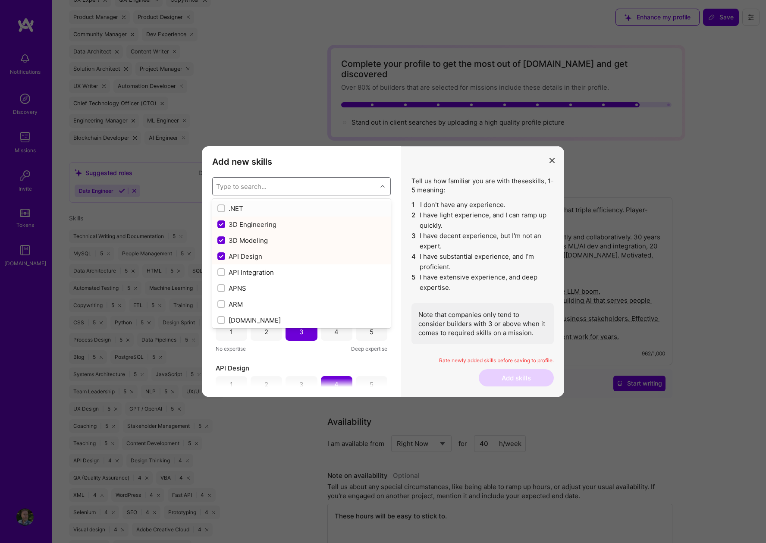
checkbox input "true"
checkbox input "false"
checkbox input "true"
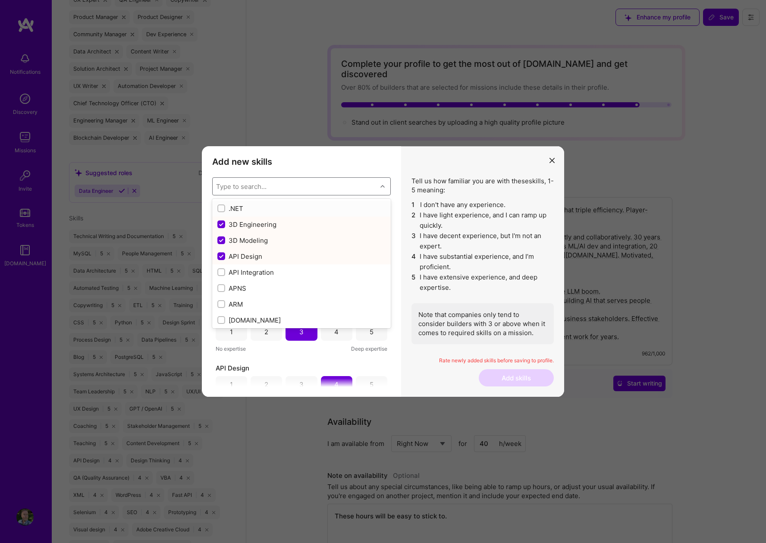
checkbox input "false"
checkbox input "true"
checkbox input "false"
checkbox input "true"
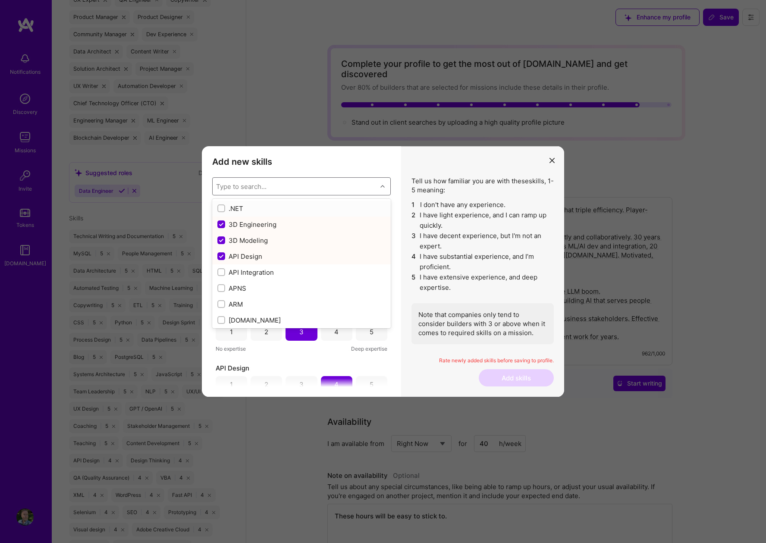
checkbox input "false"
checkbox input "true"
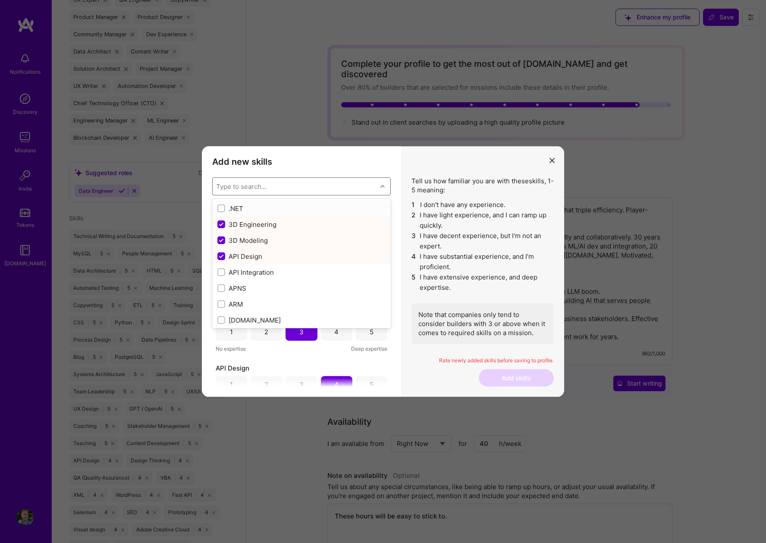
checkbox input "false"
checkbox input "true"
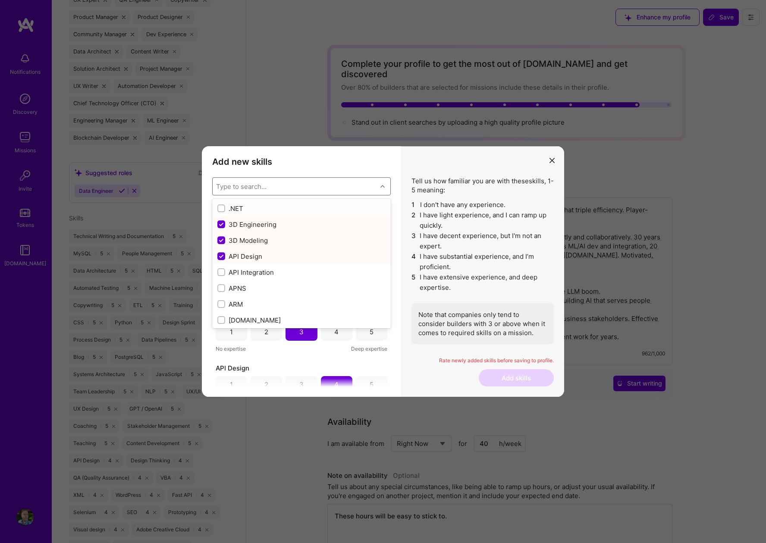
checkbox input "false"
checkbox input "true"
checkbox input "false"
checkbox input "true"
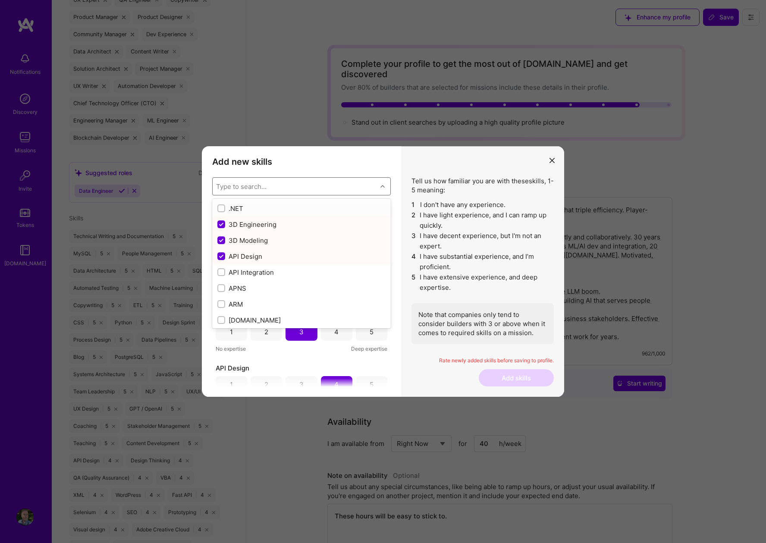
checkbox input "true"
checkbox input "false"
checkbox input "true"
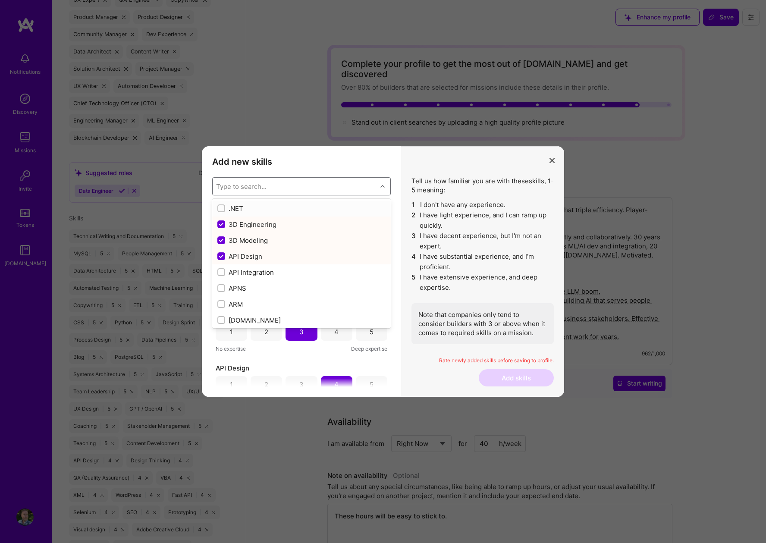
checkbox input "true"
checkbox input "false"
checkbox input "true"
type input "ar"
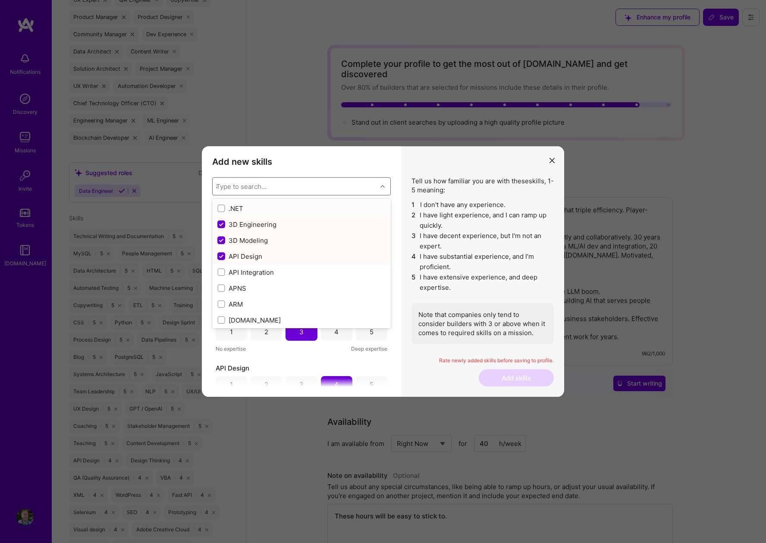
checkbox input "false"
checkbox input "true"
checkbox input "false"
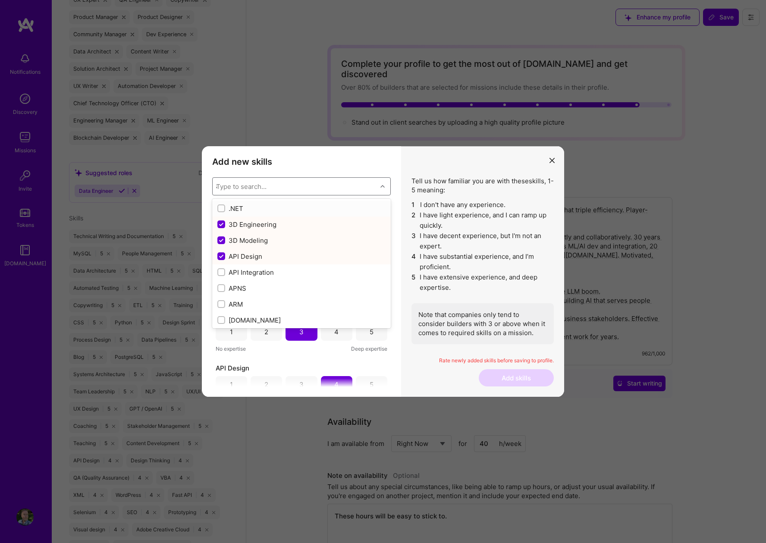
checkbox input "false"
checkbox input "true"
checkbox input "false"
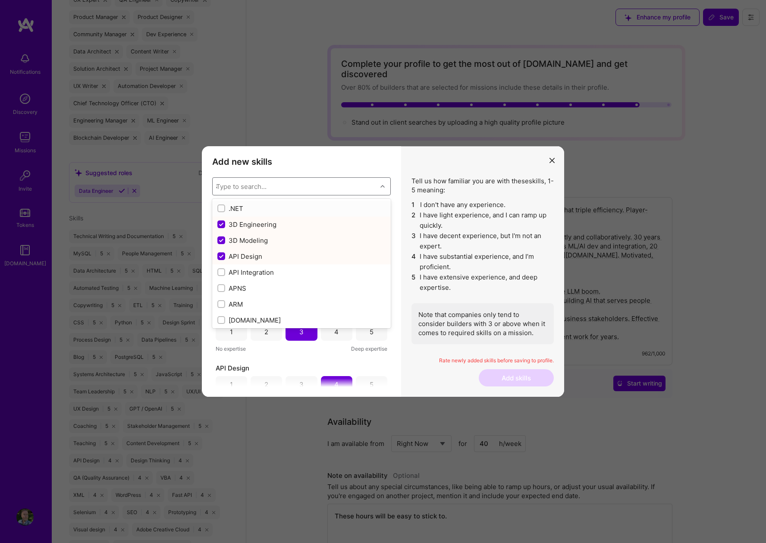
checkbox input "true"
type input "art"
checkbox input "true"
checkbox input "false"
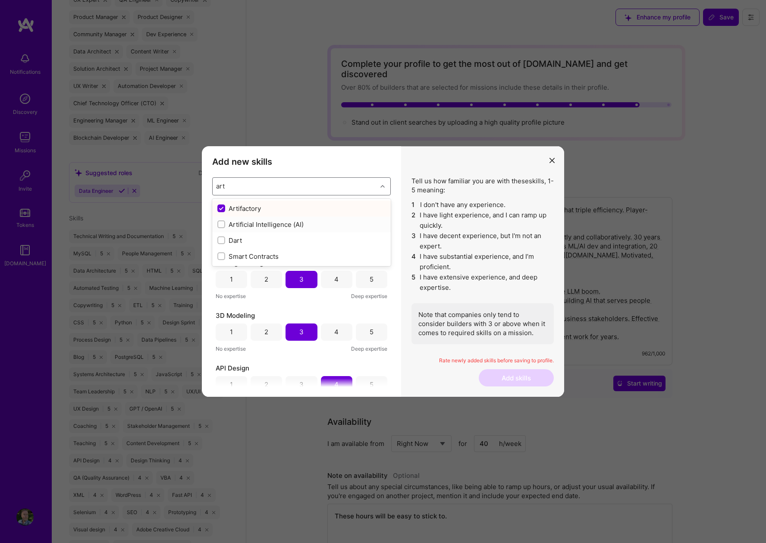
click at [228, 225] on div "Artificial Intelligence (AI)" at bounding box center [301, 224] width 168 height 9
checkbox input "false"
checkbox input "true"
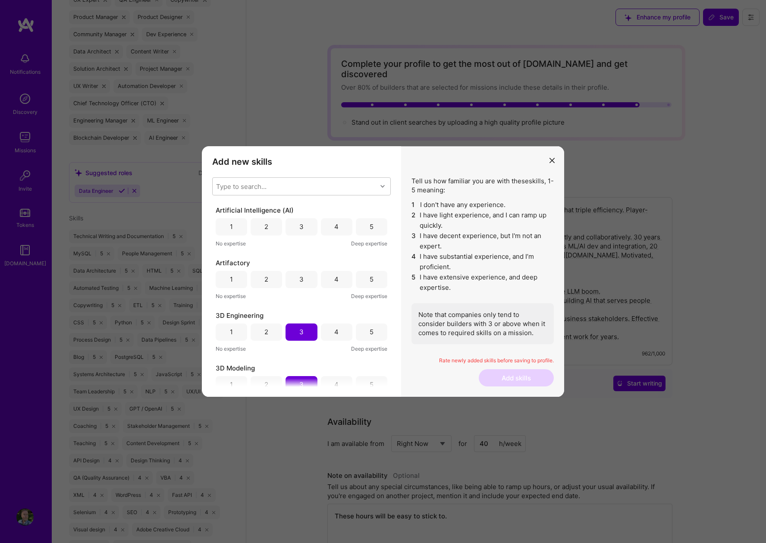
click at [405, 302] on div "Tell us how familiar you are with these skills , 1-5 meaning: 1 I don't have an…" at bounding box center [482, 271] width 163 height 251
click at [334, 226] on div "4" at bounding box center [336, 226] width 4 height 9
click at [373, 228] on div "5" at bounding box center [371, 226] width 31 height 17
click at [231, 275] on div "1" at bounding box center [231, 279] width 3 height 9
click at [269, 187] on div "Type to search..." at bounding box center [295, 186] width 164 height 17
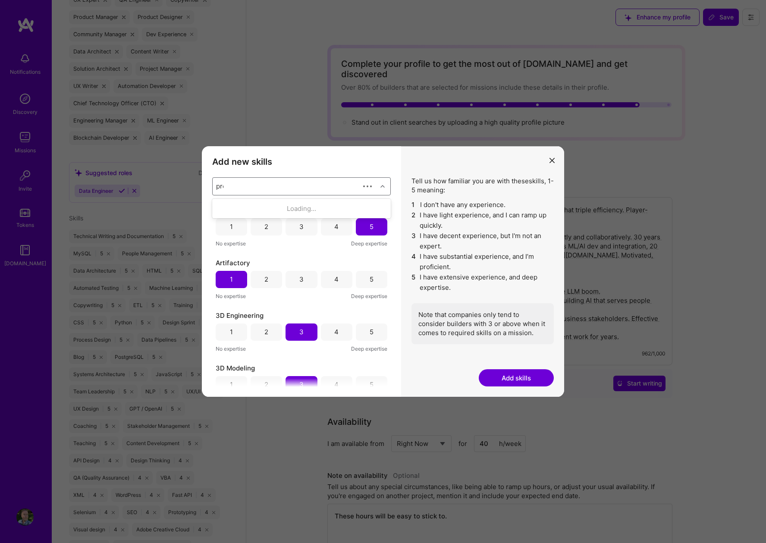
type input "prod"
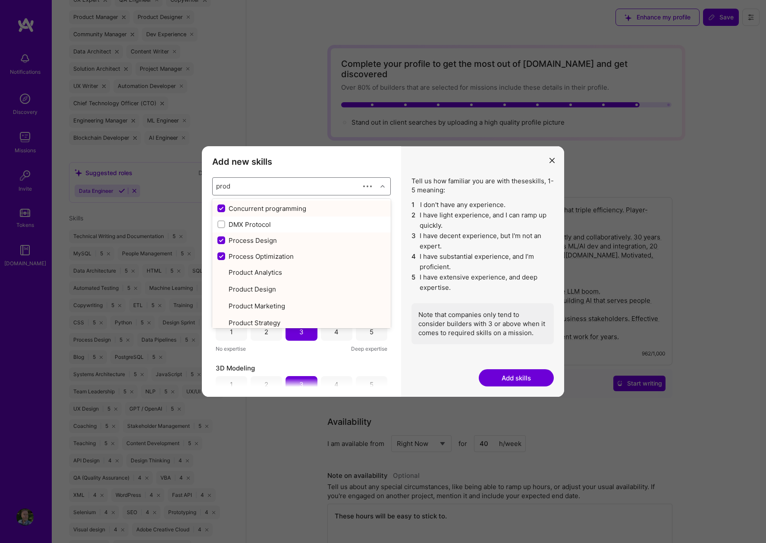
checkbox input "true"
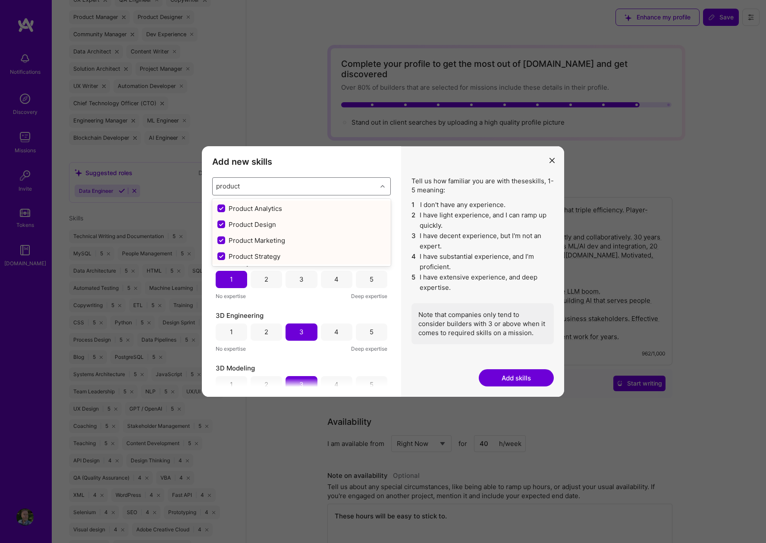
type input "product"
click at [400, 278] on div "Add new skills Tell us how familiar you are with given skills, using between 1 …" at bounding box center [301, 271] width 199 height 251
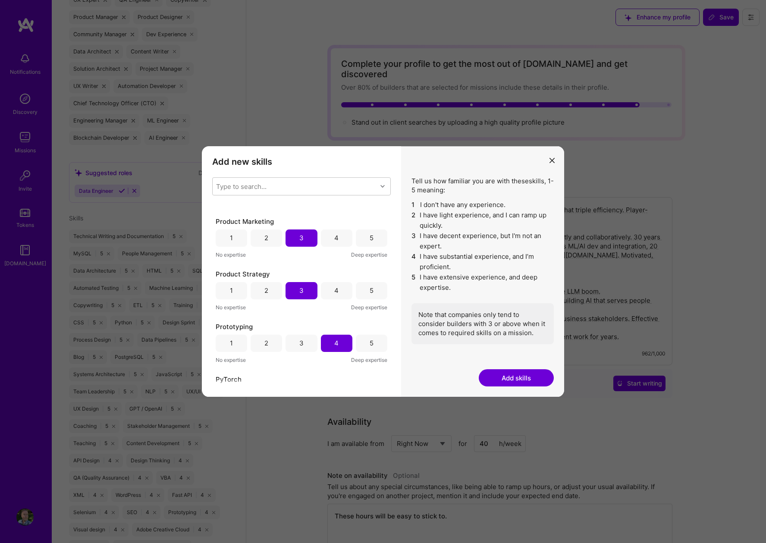
scroll to position [2940, 0]
click at [334, 293] on div "4" at bounding box center [336, 287] width 31 height 17
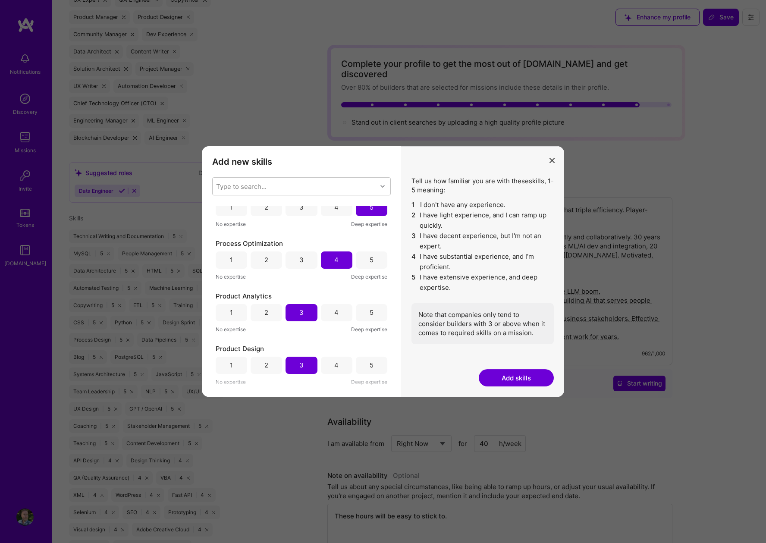
scroll to position [2745, 0]
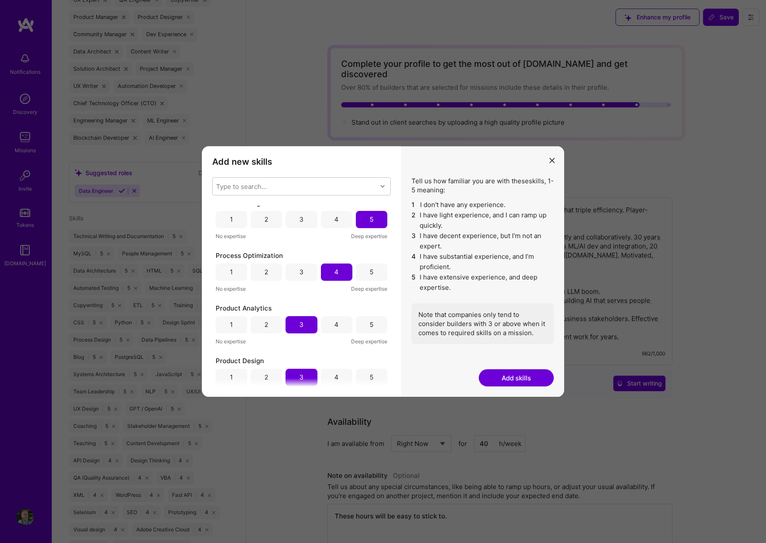
click at [473, 248] on li "3 I have decent experience, but I'm not an expert." at bounding box center [483, 241] width 142 height 21
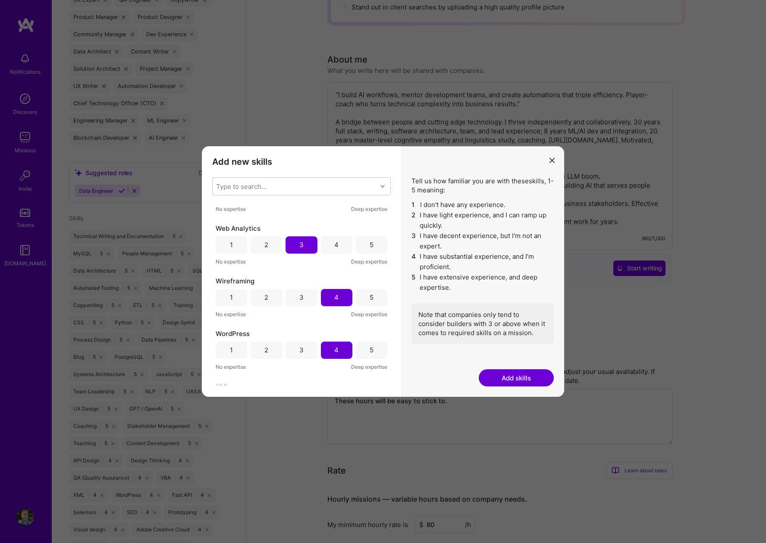
scroll to position [4651, 0]
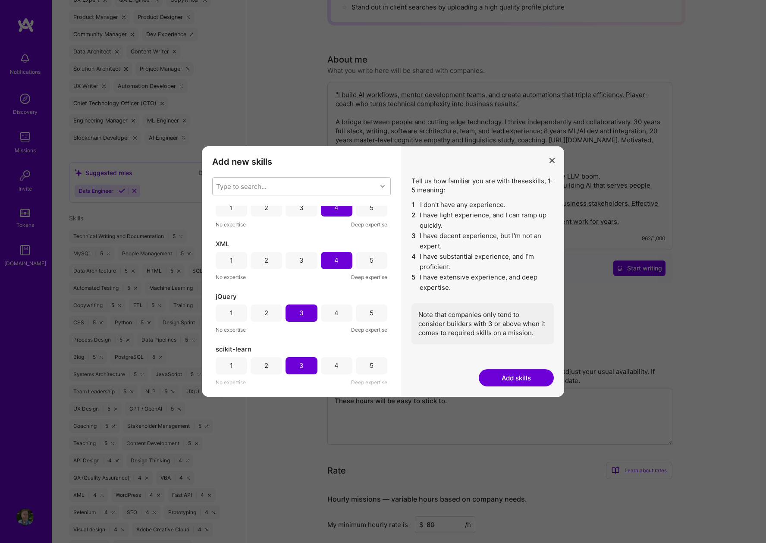
click at [502, 191] on div "Tell us how familiar you are with these skills , 1-5 meaning: 1 I don't have an…" at bounding box center [483, 260] width 142 height 168
click at [551, 154] on button "modal" at bounding box center [552, 160] width 10 height 14
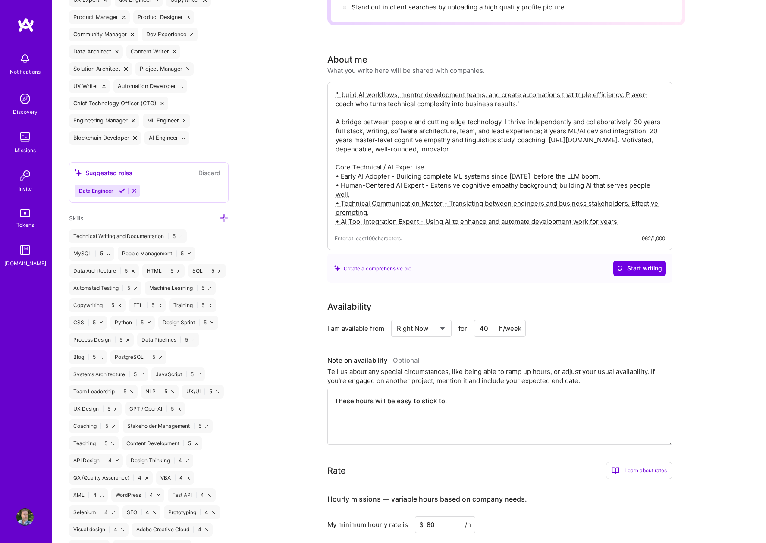
scroll to position [0, 0]
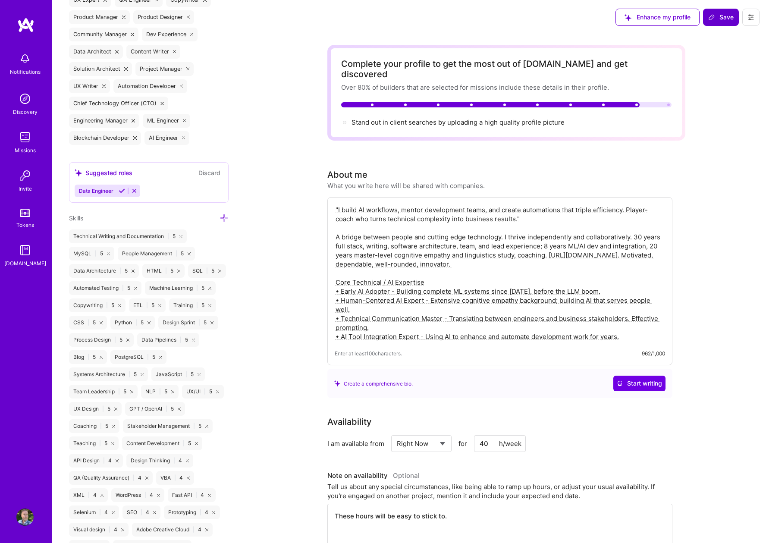
click at [723, 17] on span "Save" at bounding box center [720, 17] width 25 height 9
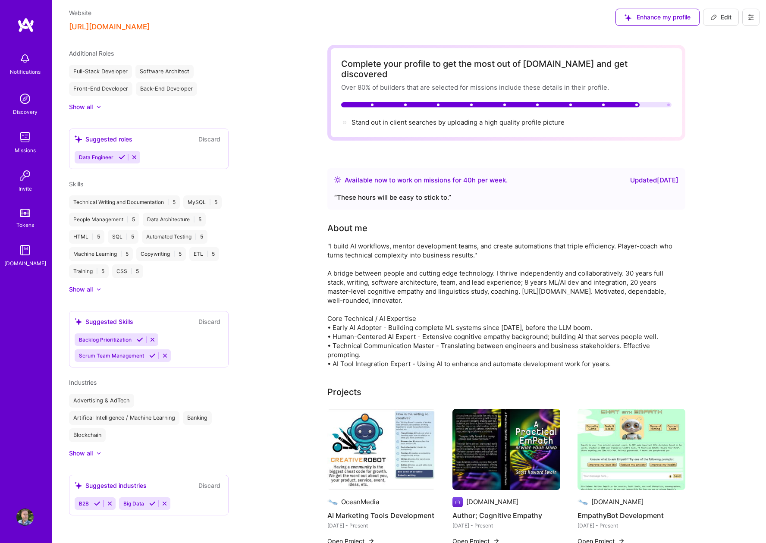
scroll to position [323, 0]
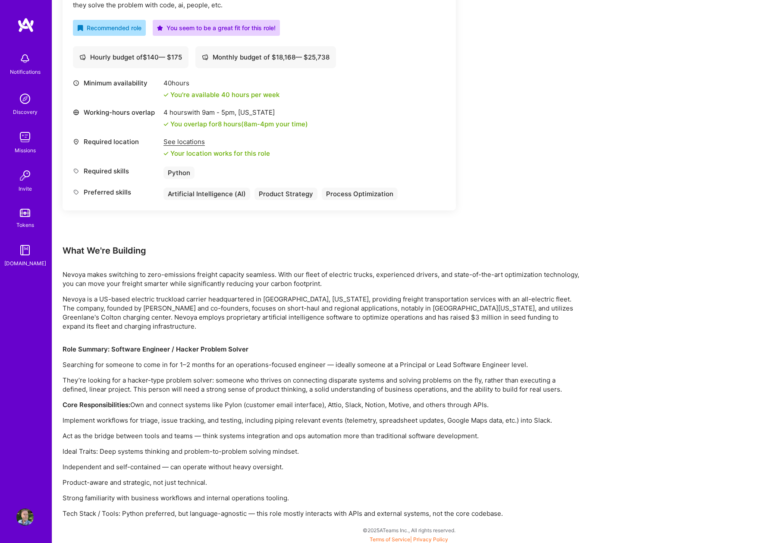
scroll to position [310, 0]
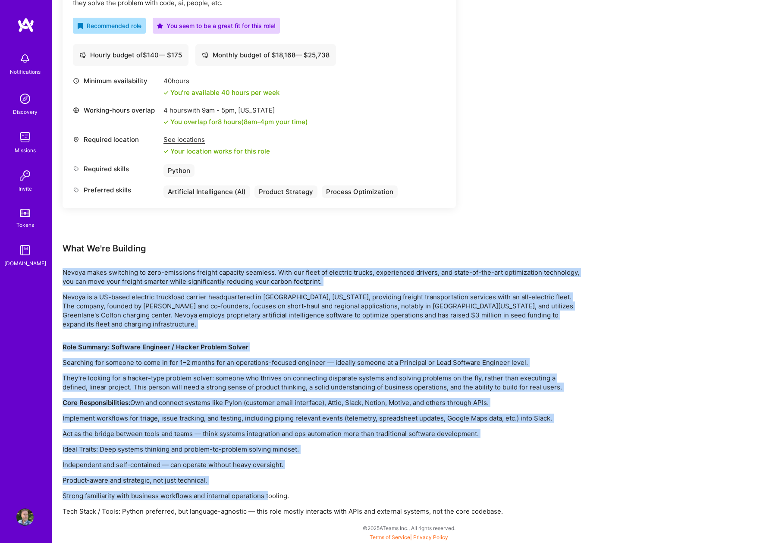
drag, startPoint x: 63, startPoint y: 271, endPoint x: 268, endPoint y: 485, distance: 297.2
click at [268, 485] on div "Earn tokens for inviting a new [PERSON_NAME] to this mission Do you know the pe…" at bounding box center [322, 166] width 518 height 700
click at [125, 369] on div "Role Summary: Software Engineer / Hacker Problem Solver Searching for someone t…" at bounding box center [322, 429] width 518 height 173
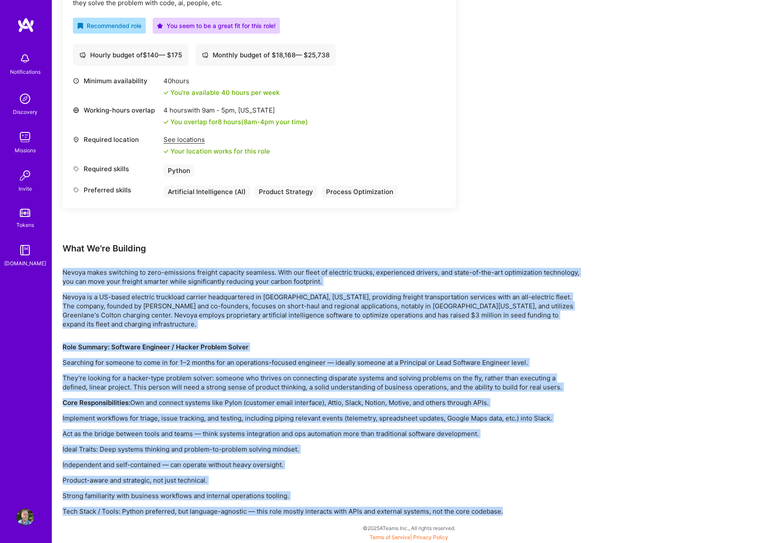
drag, startPoint x: 64, startPoint y: 270, endPoint x: 507, endPoint y: 513, distance: 504.8
click at [507, 513] on div "Earn tokens for inviting a new [PERSON_NAME] to this mission Do you know the pe…" at bounding box center [322, 166] width 518 height 700
copy div "Loremi dolor sitametco ad elit-seddoeius tempori utlabore etdolore. Magn ali en…"
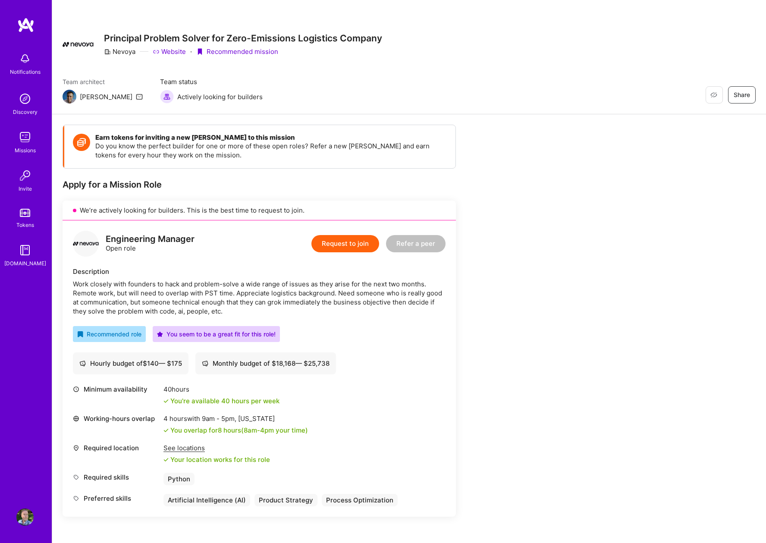
scroll to position [0, 0]
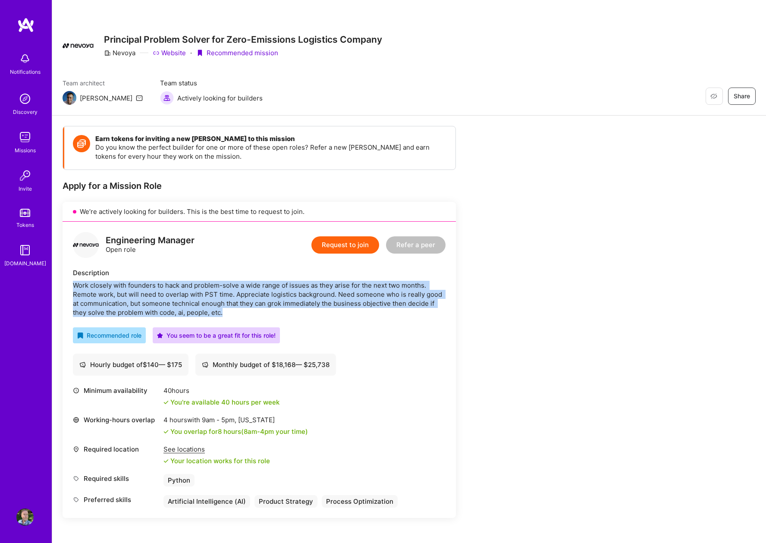
drag, startPoint x: 73, startPoint y: 287, endPoint x: 237, endPoint y: 310, distance: 165.1
click at [237, 310] on div "Work closely with founders to hack and problem-solve a wide range of issues as …" at bounding box center [259, 299] width 373 height 36
copy div "Work closely with founders to hack and problem-solve a wide range of issues as …"
click at [349, 246] on button "Request to join" at bounding box center [346, 244] width 68 height 17
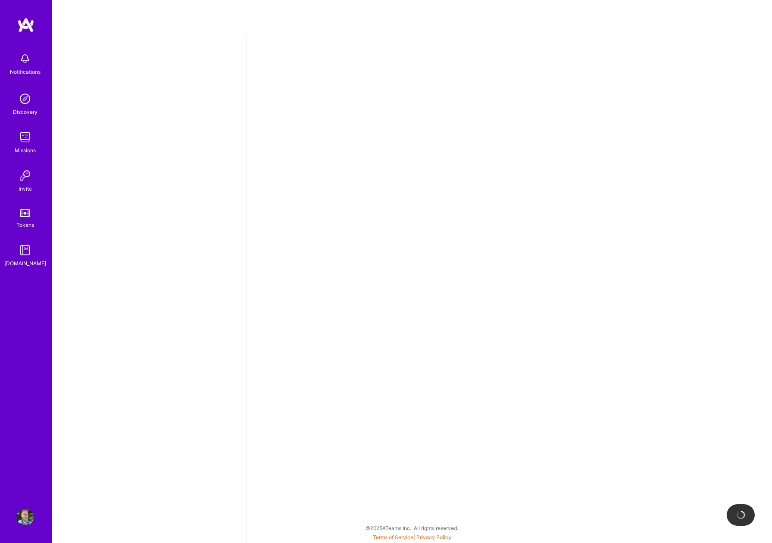
select select "US"
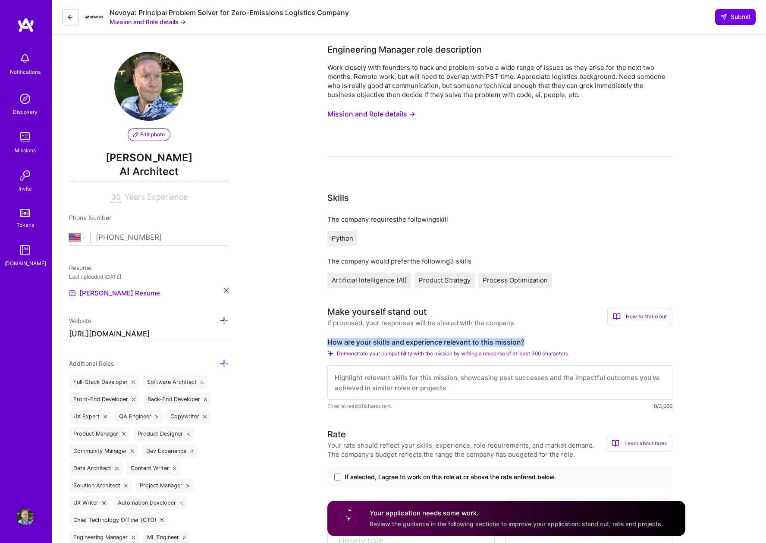
drag, startPoint x: 327, startPoint y: 342, endPoint x: 525, endPoint y: 341, distance: 198.5
copy label "How are your skills and experience relevant to this mission?"
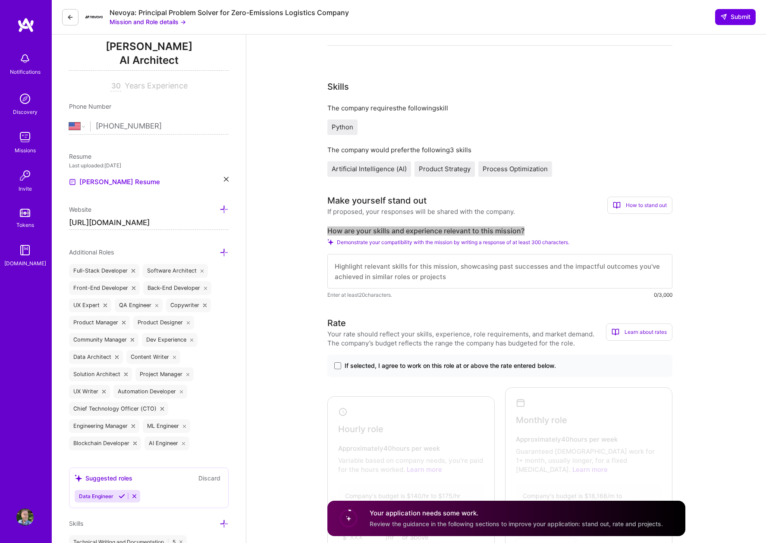
scroll to position [86, 0]
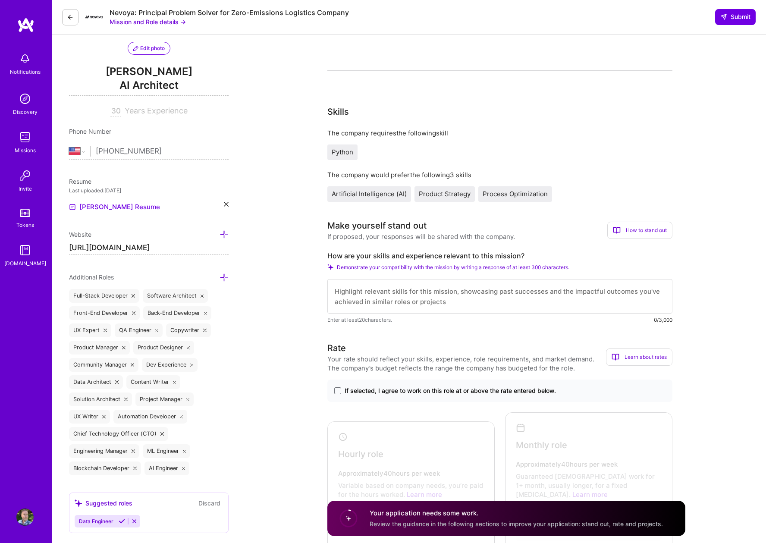
click at [537, 321] on div "Enter at least 20 characters. 0/3,000" at bounding box center [499, 319] width 345 height 9
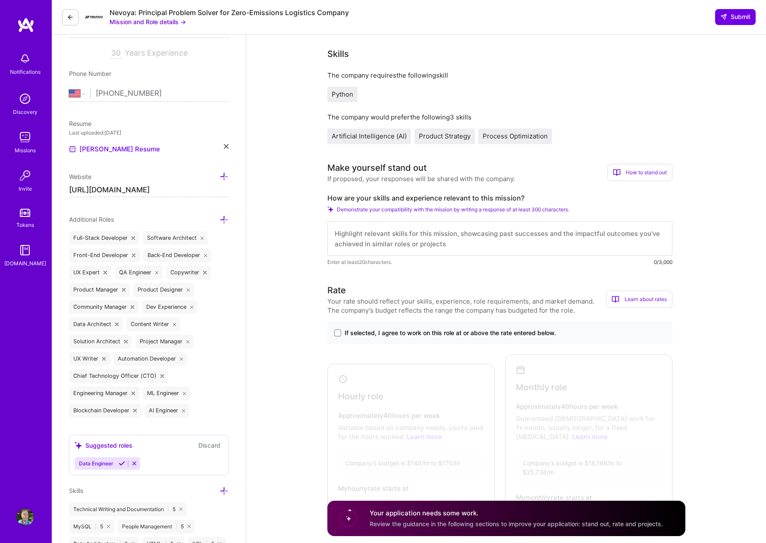
scroll to position [144, 0]
click at [404, 231] on textarea at bounding box center [499, 239] width 345 height 35
paste textarea "Your role description reads like my career summary. For 30 years, I've been the…"
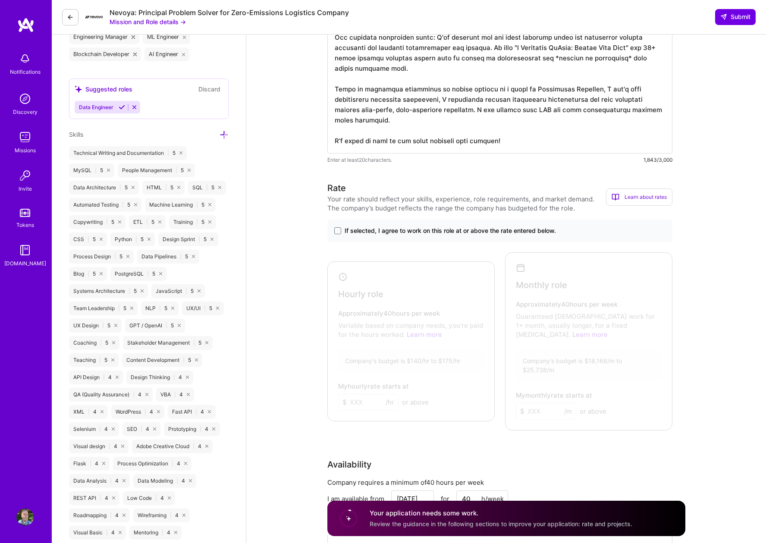
scroll to position [518, 0]
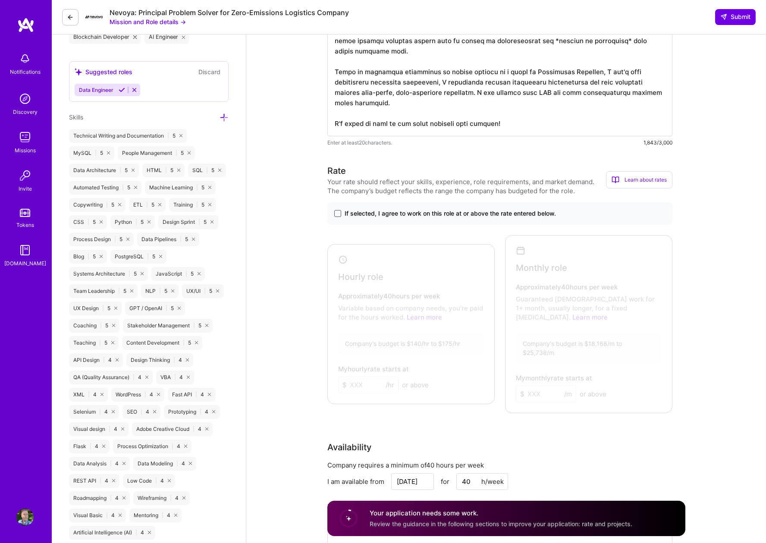
type textarea "Your role description reads like my career summary. For 30 years, I've been the…"
click at [338, 211] on span at bounding box center [337, 213] width 7 height 7
click at [0, 0] on input "If selected, I agree to work on this role at or above the rate entered below." at bounding box center [0, 0] width 0 height 0
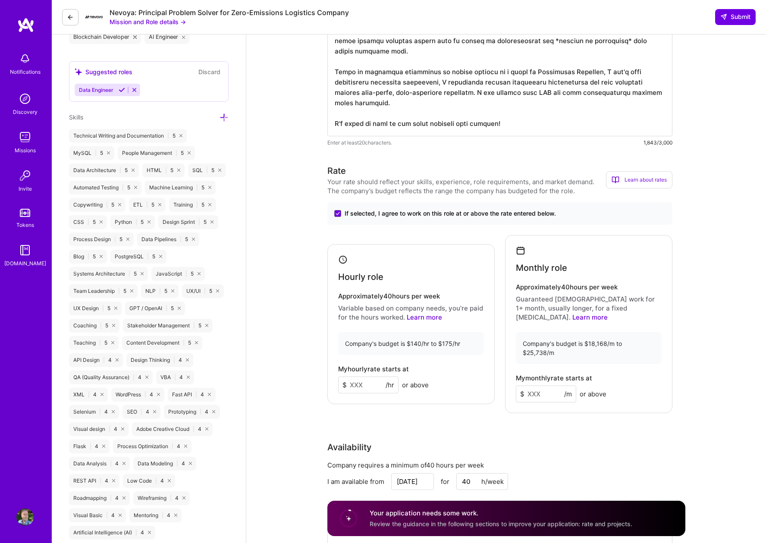
click at [369, 380] on input at bounding box center [368, 385] width 60 height 17
type input "150"
click at [548, 386] on input at bounding box center [546, 394] width 60 height 17
type input "18200"
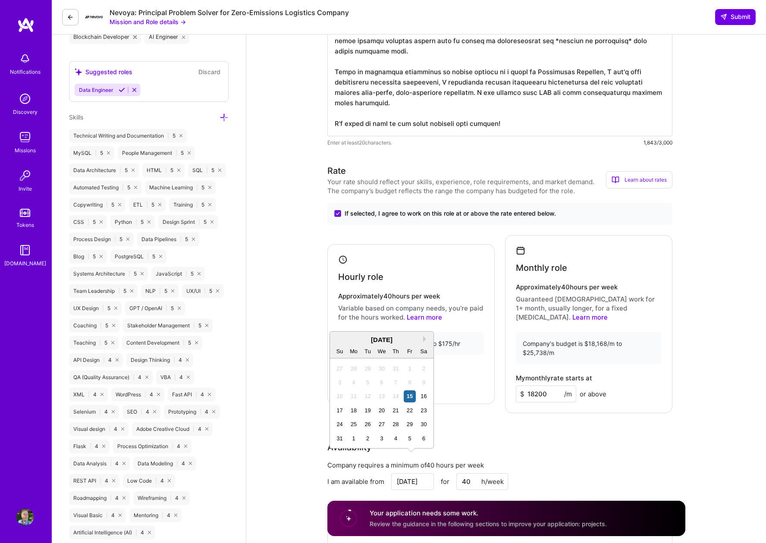
click at [513, 441] on div "Availability" at bounding box center [499, 447] width 345 height 13
click at [410, 473] on input "[DATE]" at bounding box center [412, 481] width 43 height 17
click at [352, 412] on div "18" at bounding box center [354, 411] width 12 height 12
type input "[DATE]"
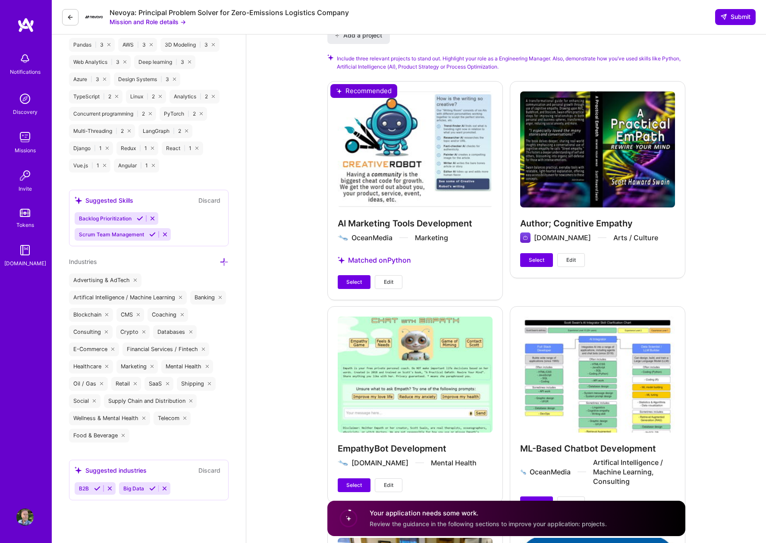
scroll to position [1179, 0]
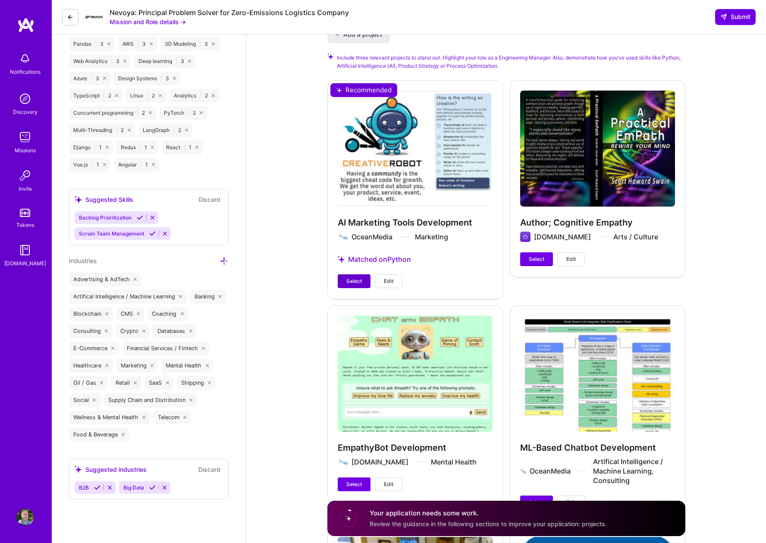
click at [354, 277] on span "Select" at bounding box center [354, 281] width 16 height 8
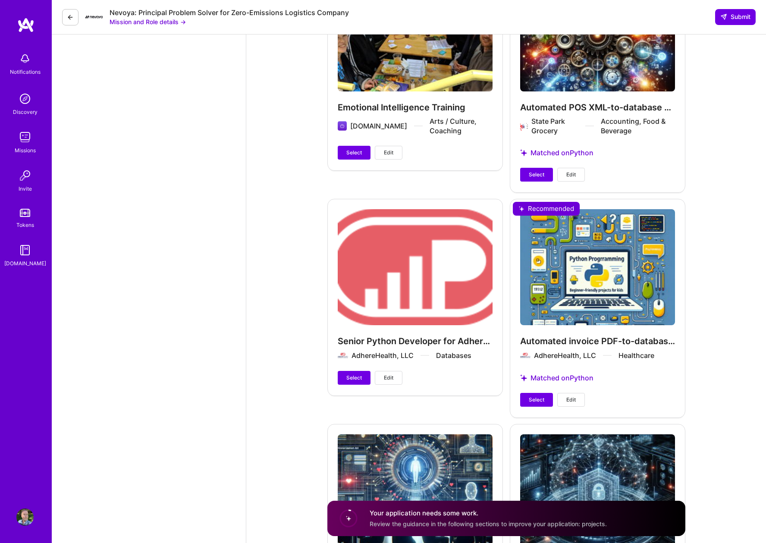
scroll to position [1956, 0]
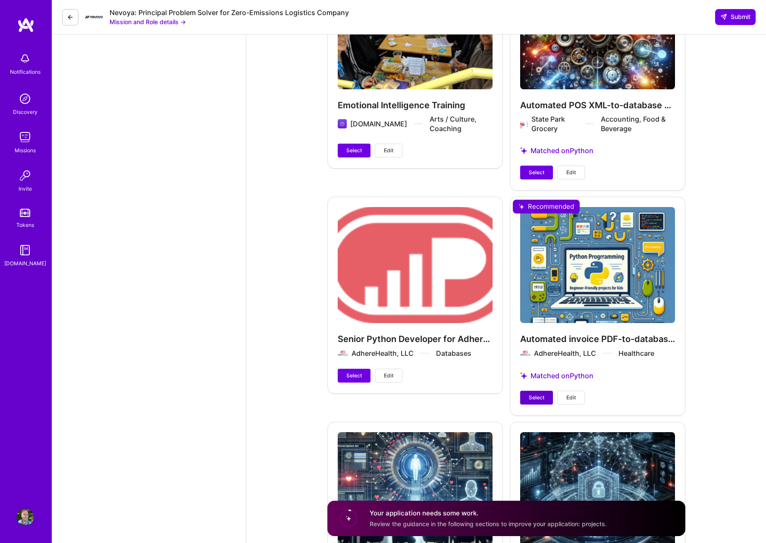
click at [533, 394] on span "Select" at bounding box center [537, 398] width 16 height 8
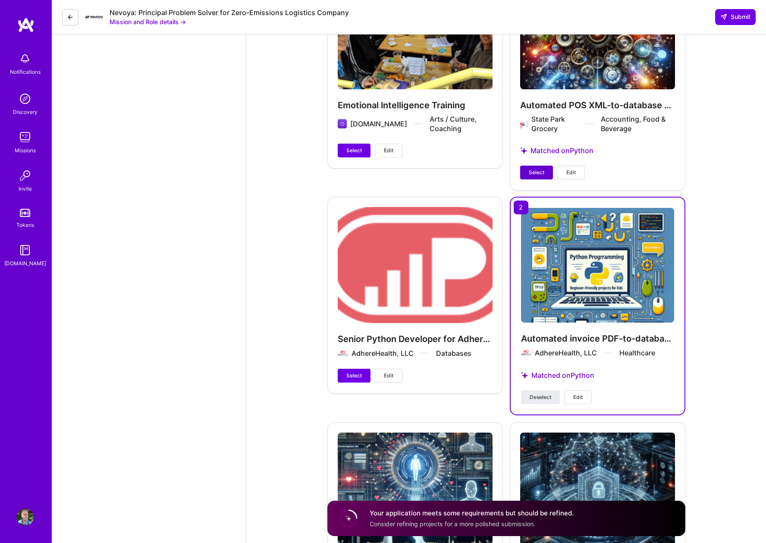
click at [545, 166] on button "Select" at bounding box center [536, 173] width 33 height 14
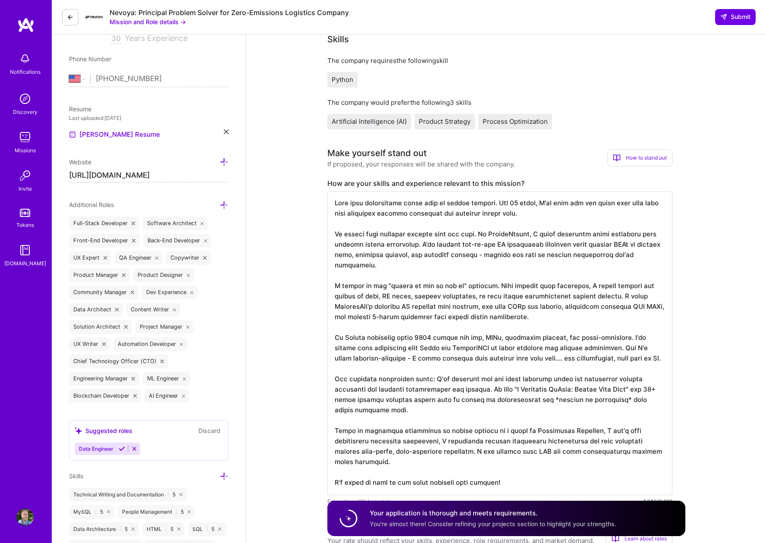
scroll to position [144, 0]
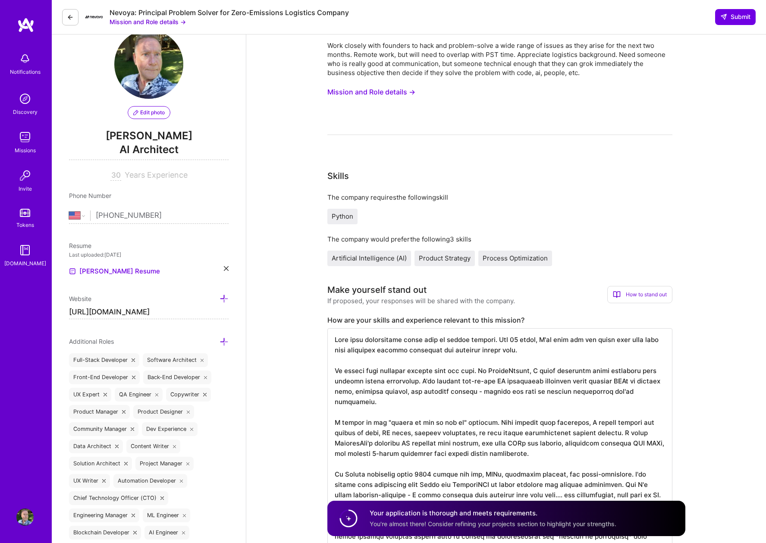
scroll to position [0, 0]
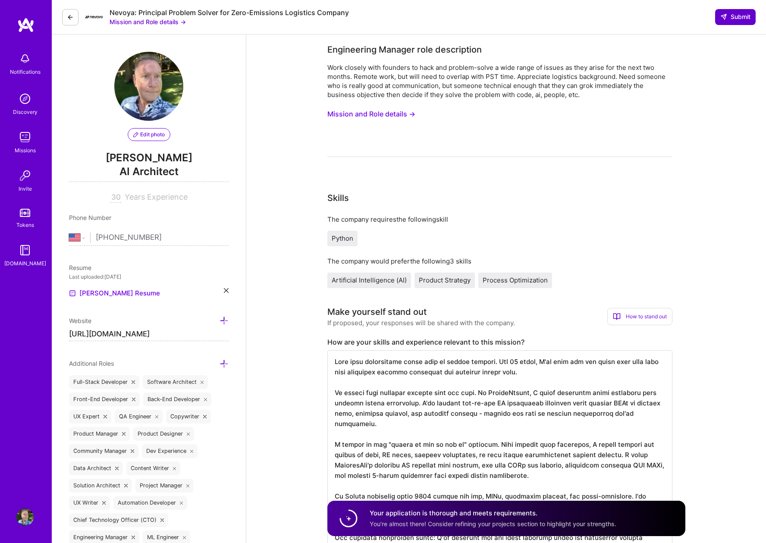
click at [736, 16] on span "Submit" at bounding box center [736, 17] width 30 height 9
